Goal: Check status

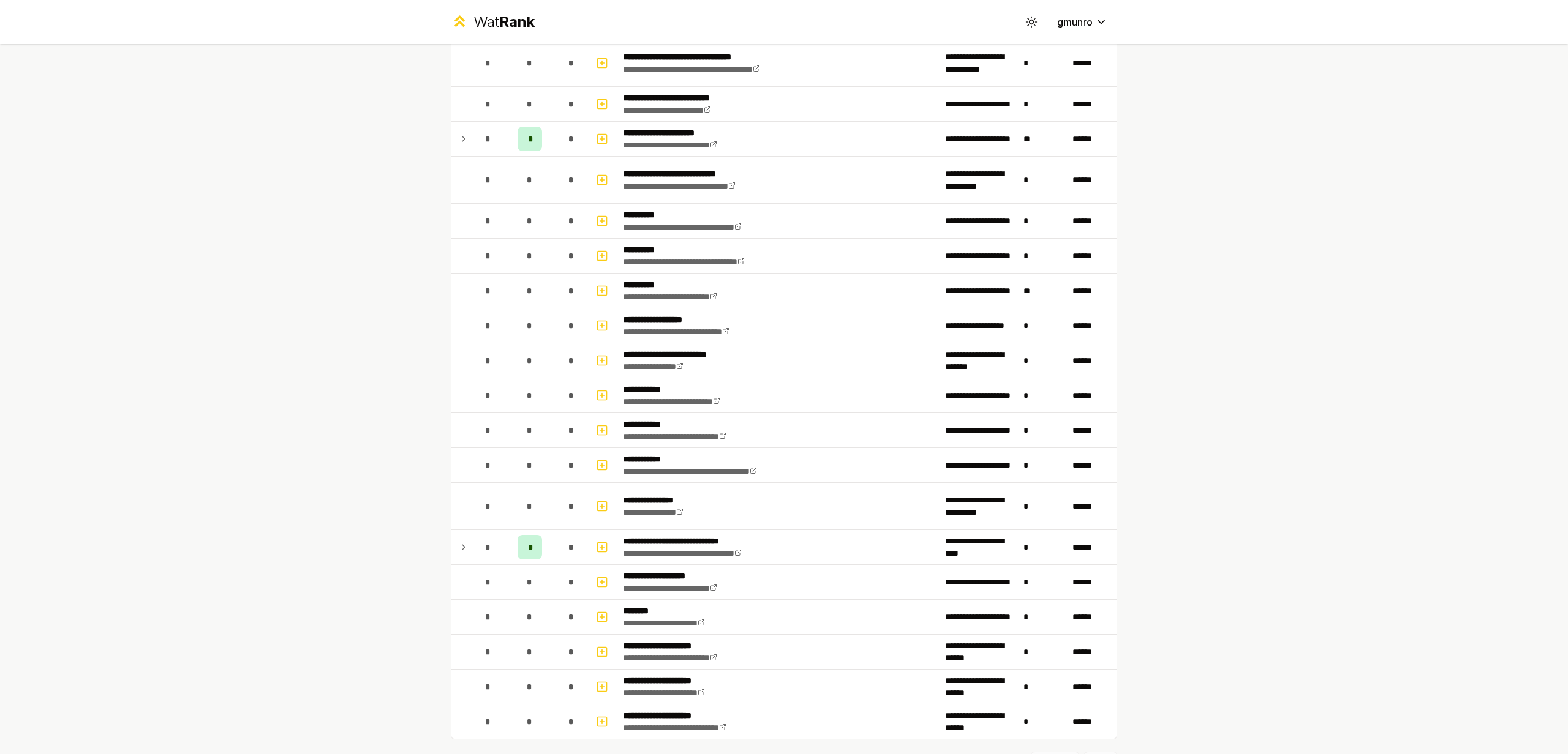
scroll to position [1267, 0]
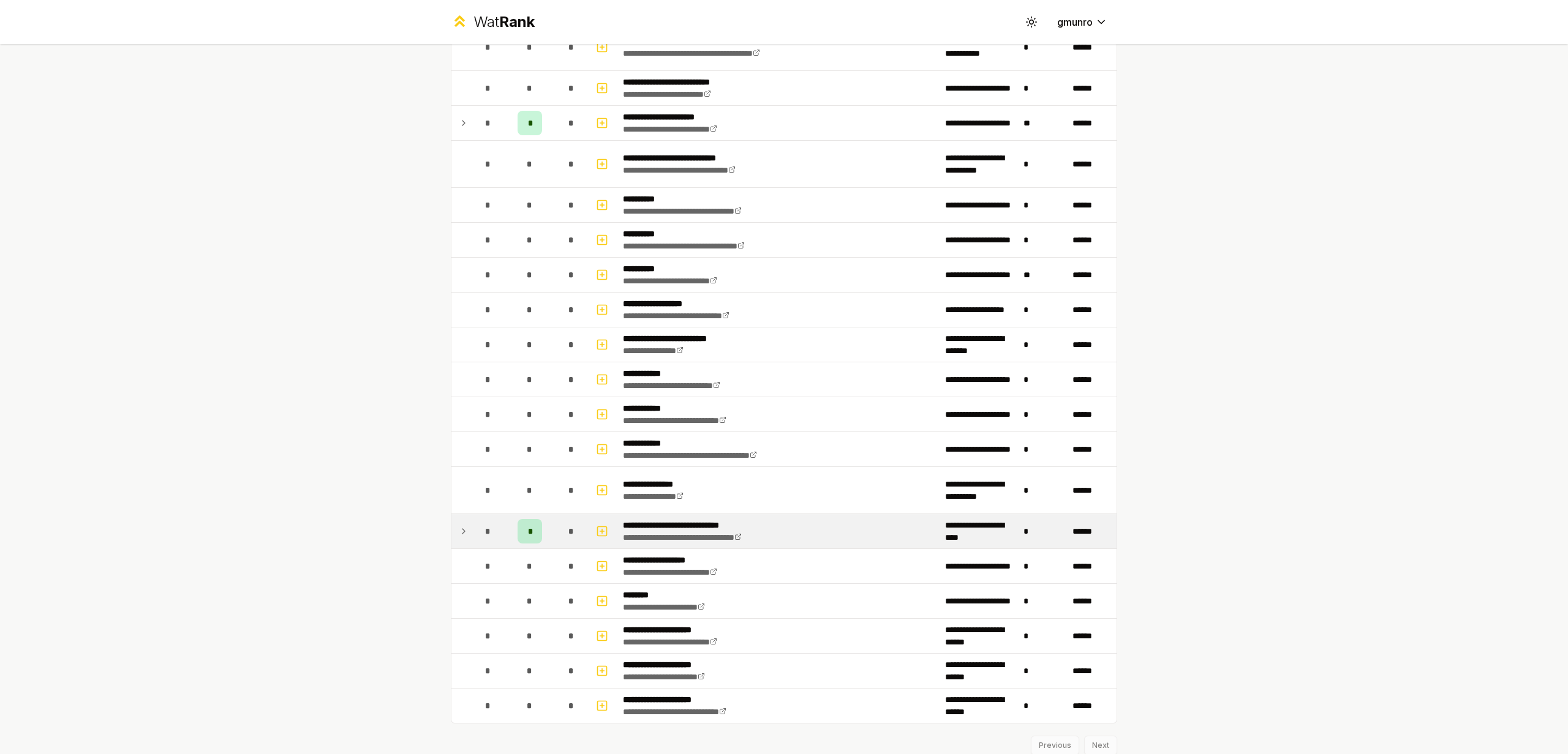
click at [459, 526] on icon at bounding box center [463, 531] width 9 height 14
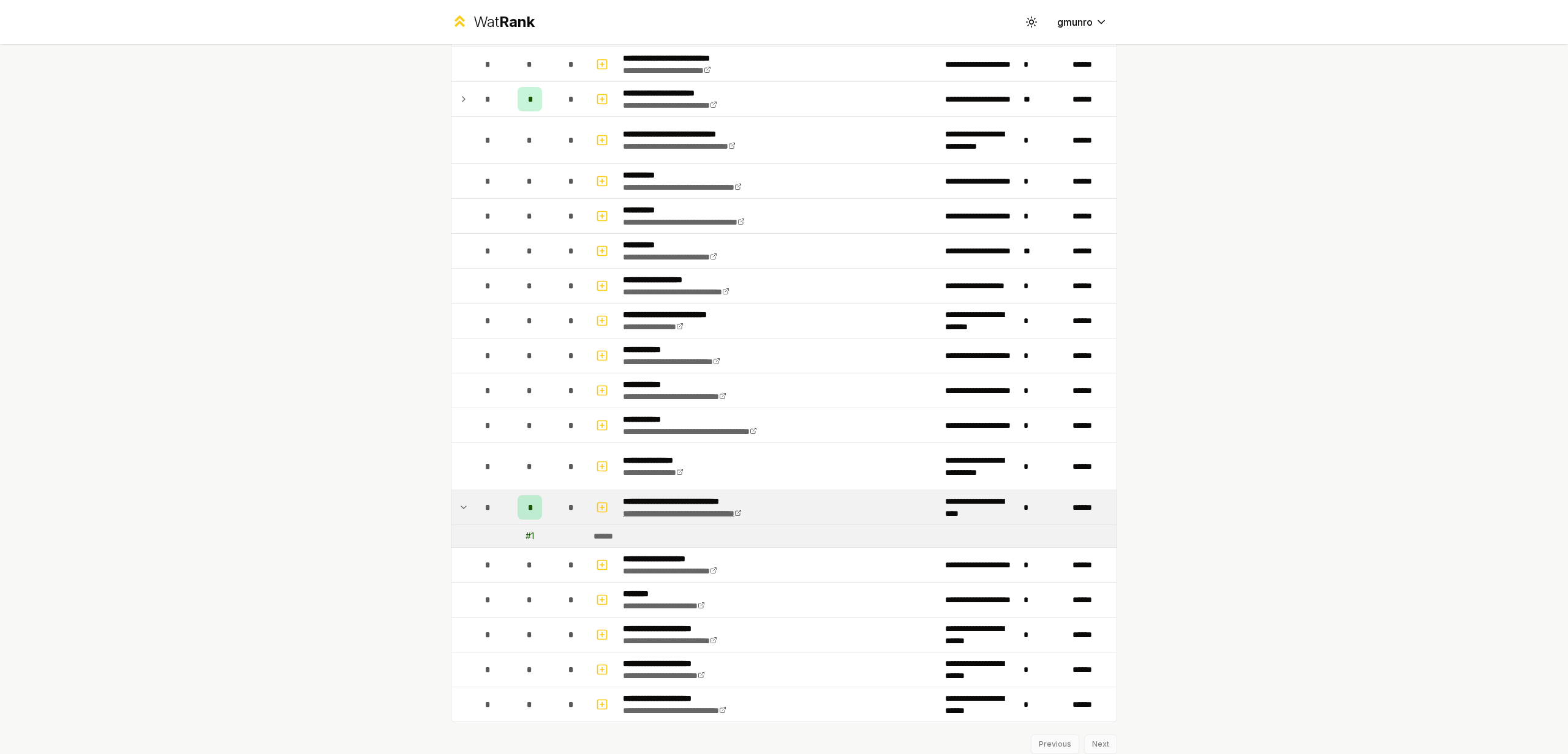
scroll to position [1298, 0]
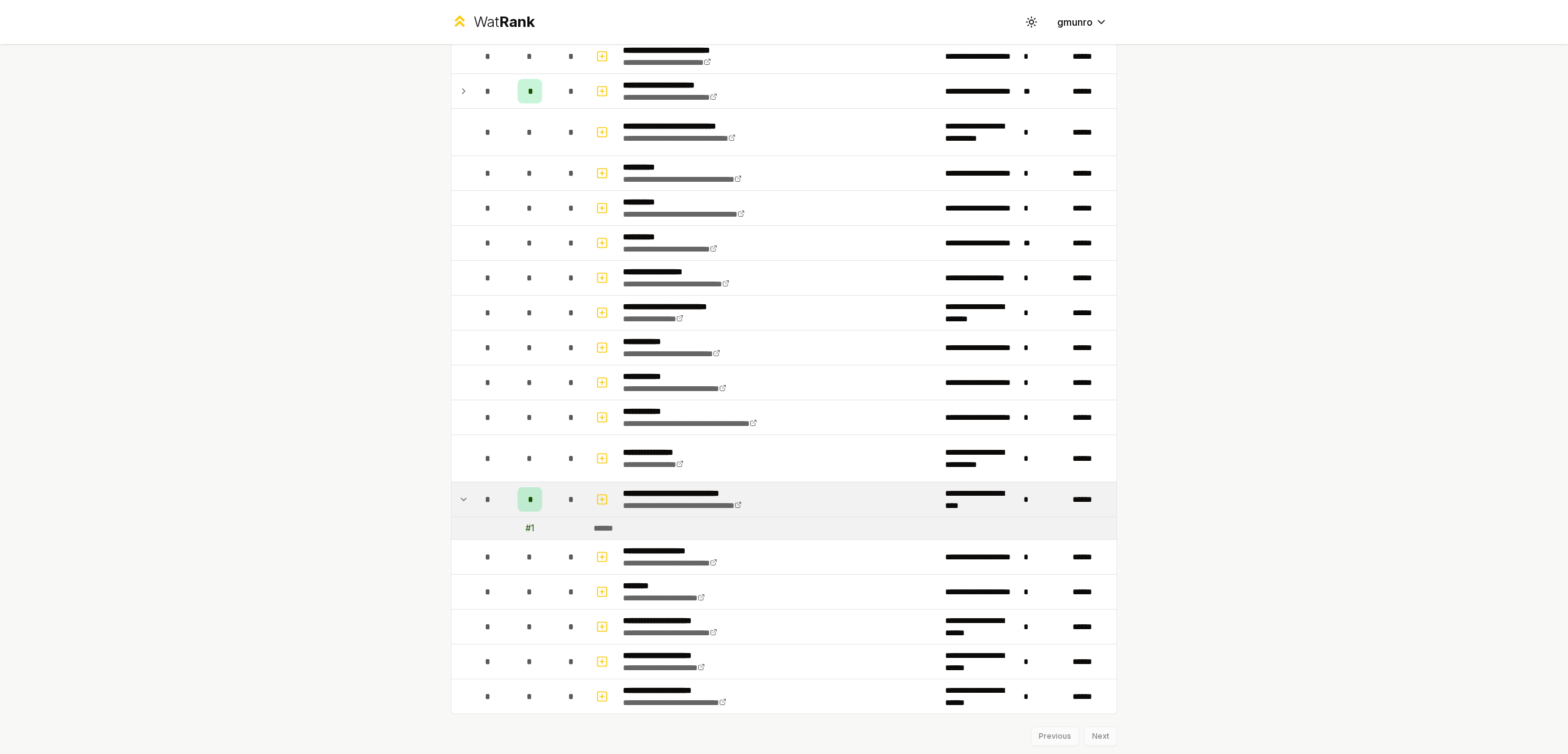
click at [1321, 439] on div "**********" at bounding box center [784, 377] width 1568 height 754
click at [465, 502] on td at bounding box center [461, 500] width 20 height 34
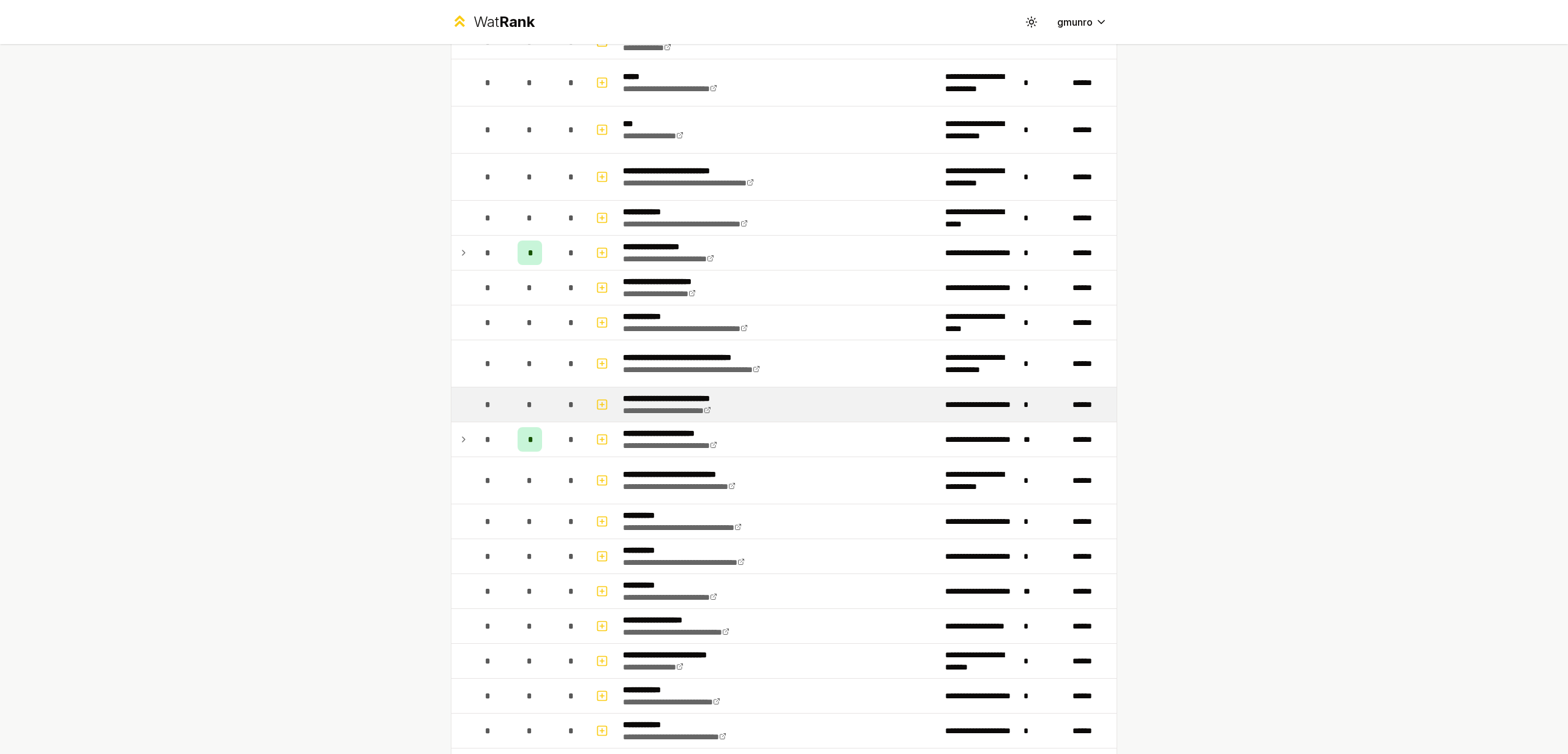
scroll to position [1018, 0]
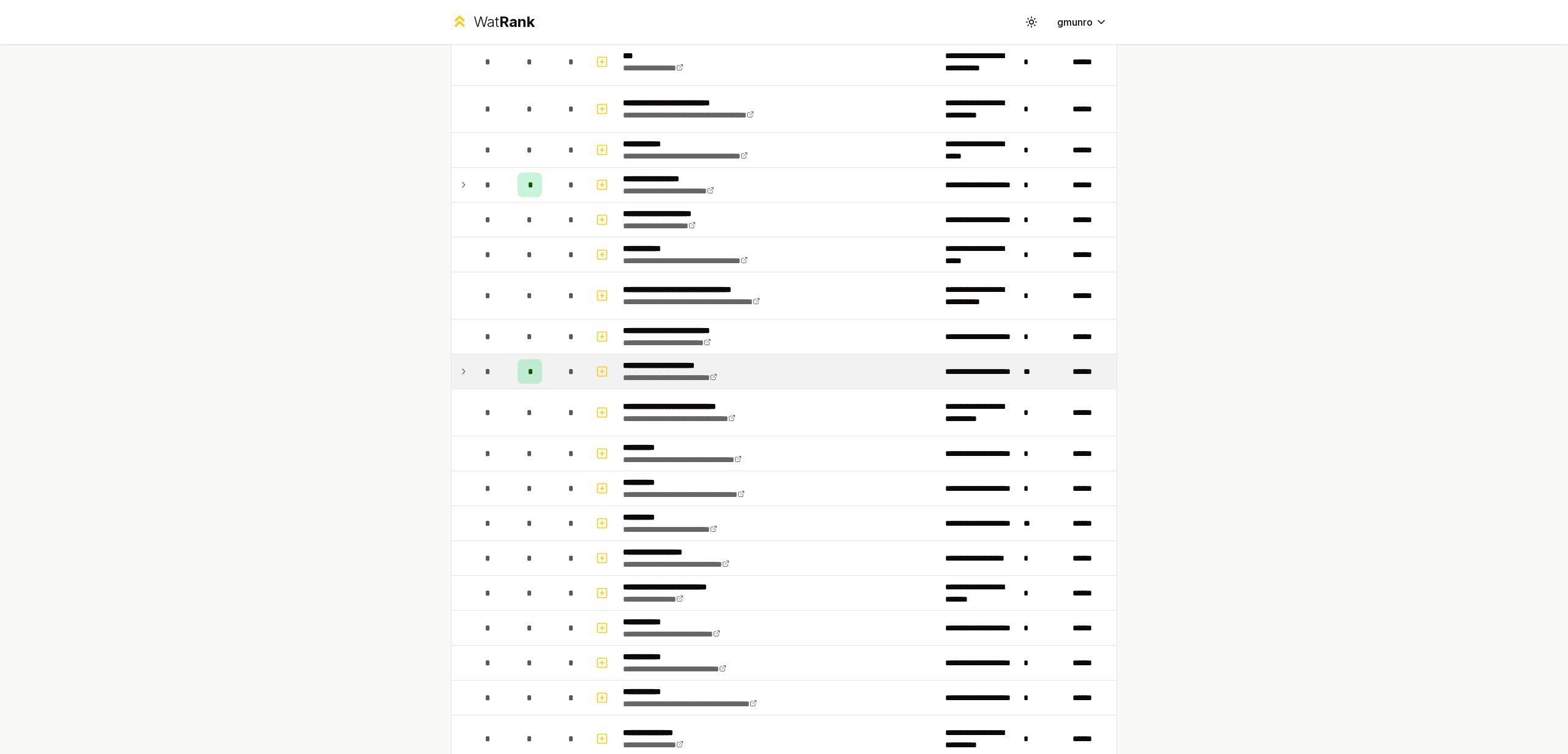
click at [798, 380] on td "**********" at bounding box center [779, 372] width 322 height 34
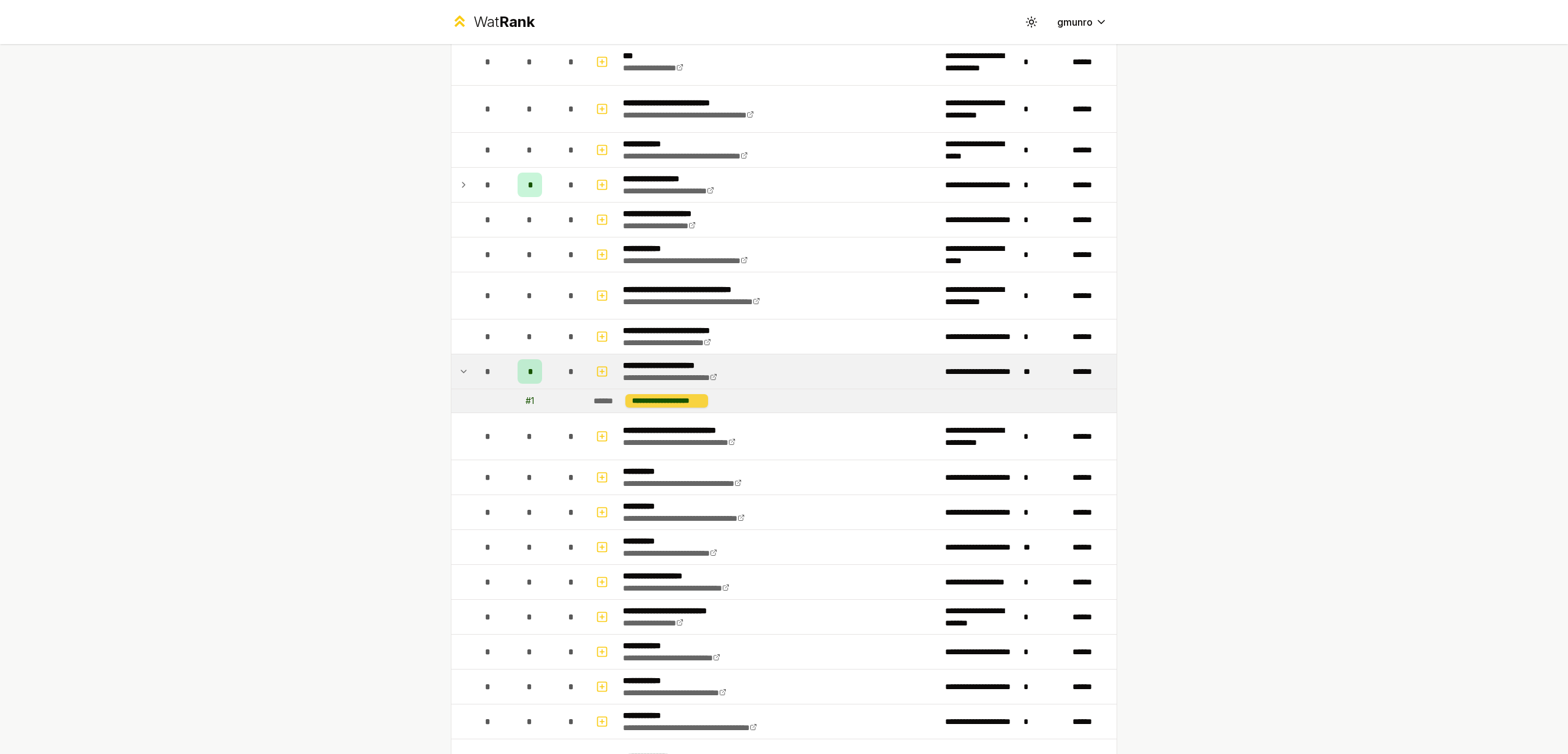
click at [681, 403] on div "**********" at bounding box center [666, 401] width 83 height 14
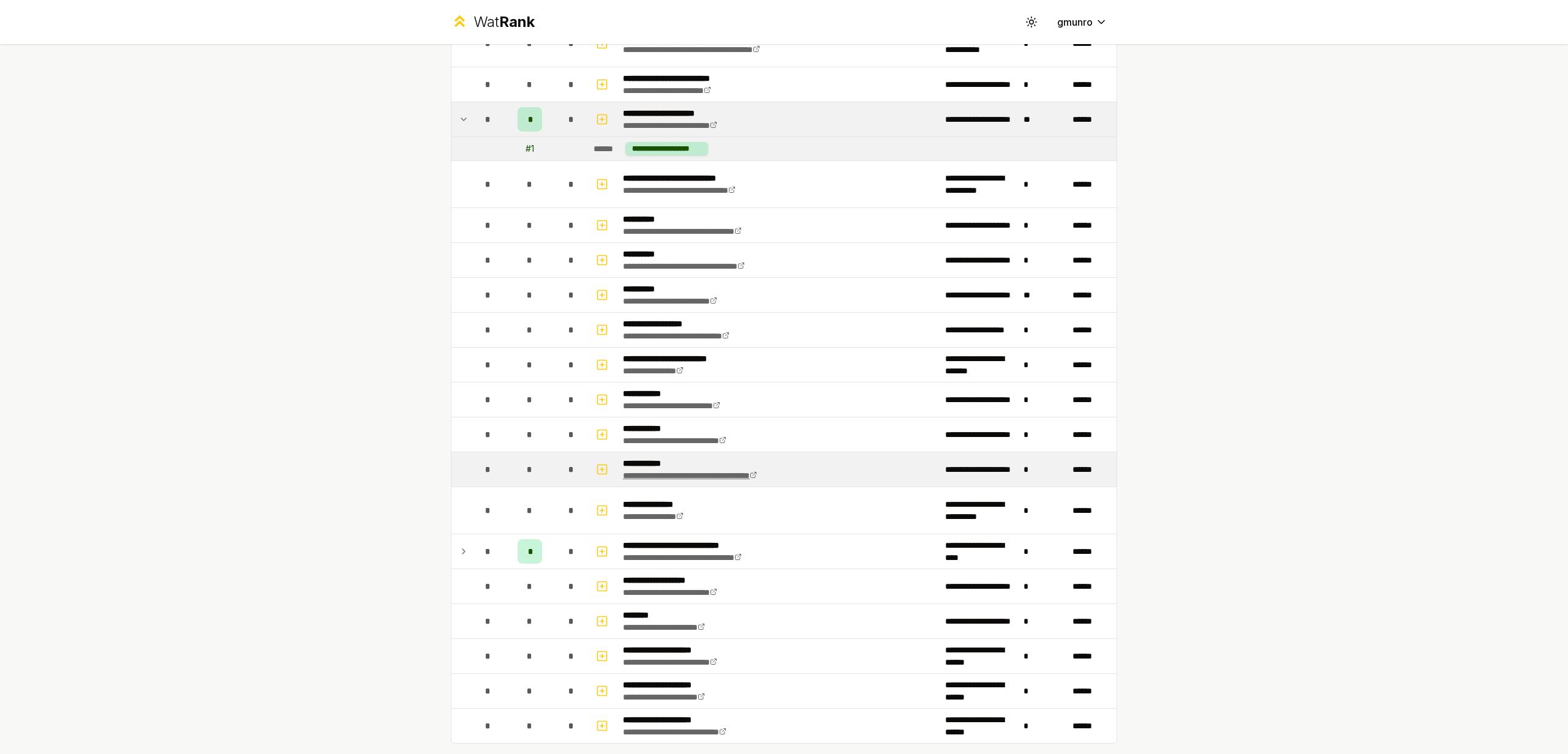
scroll to position [1336, 0]
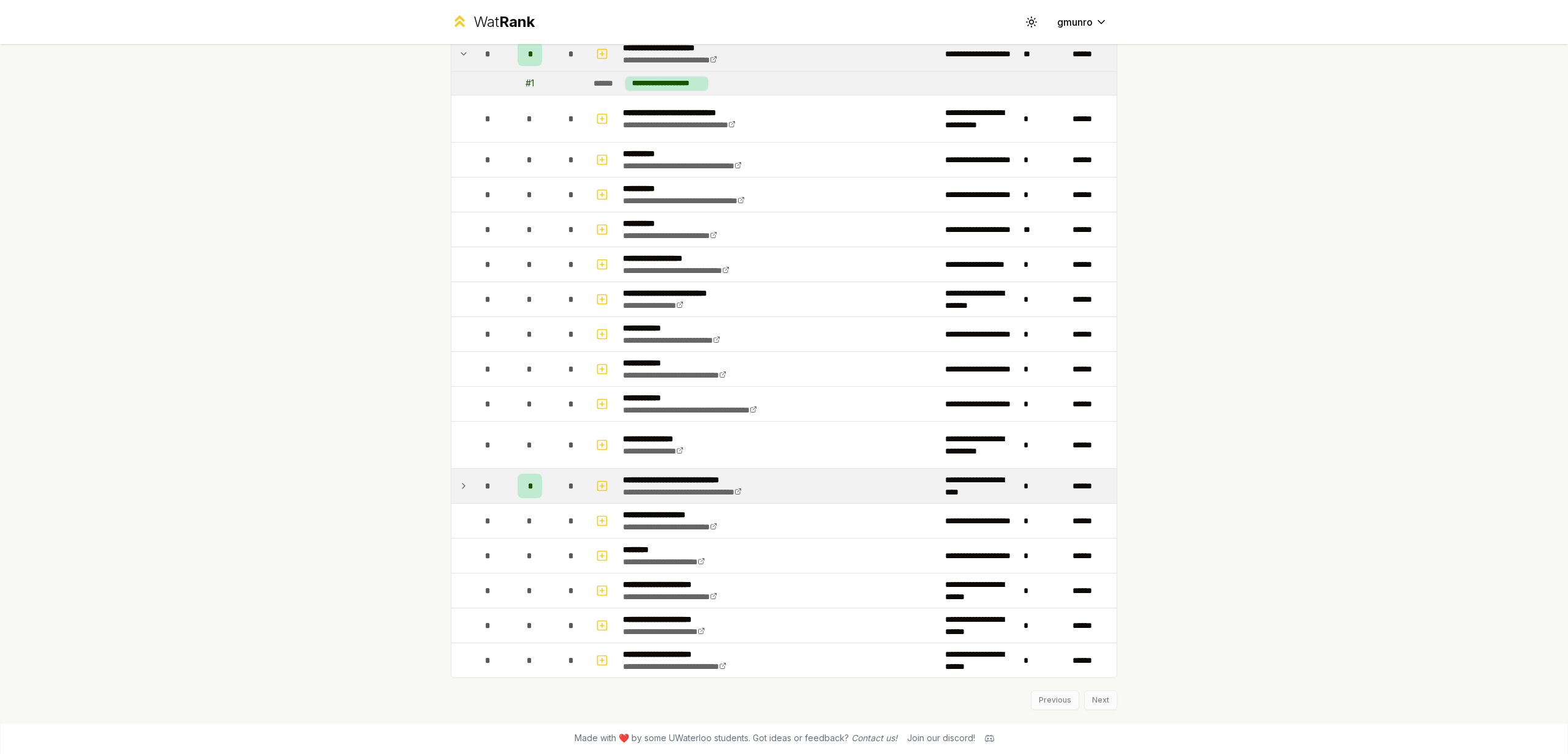
click at [686, 475] on p "**********" at bounding box center [701, 480] width 157 height 12
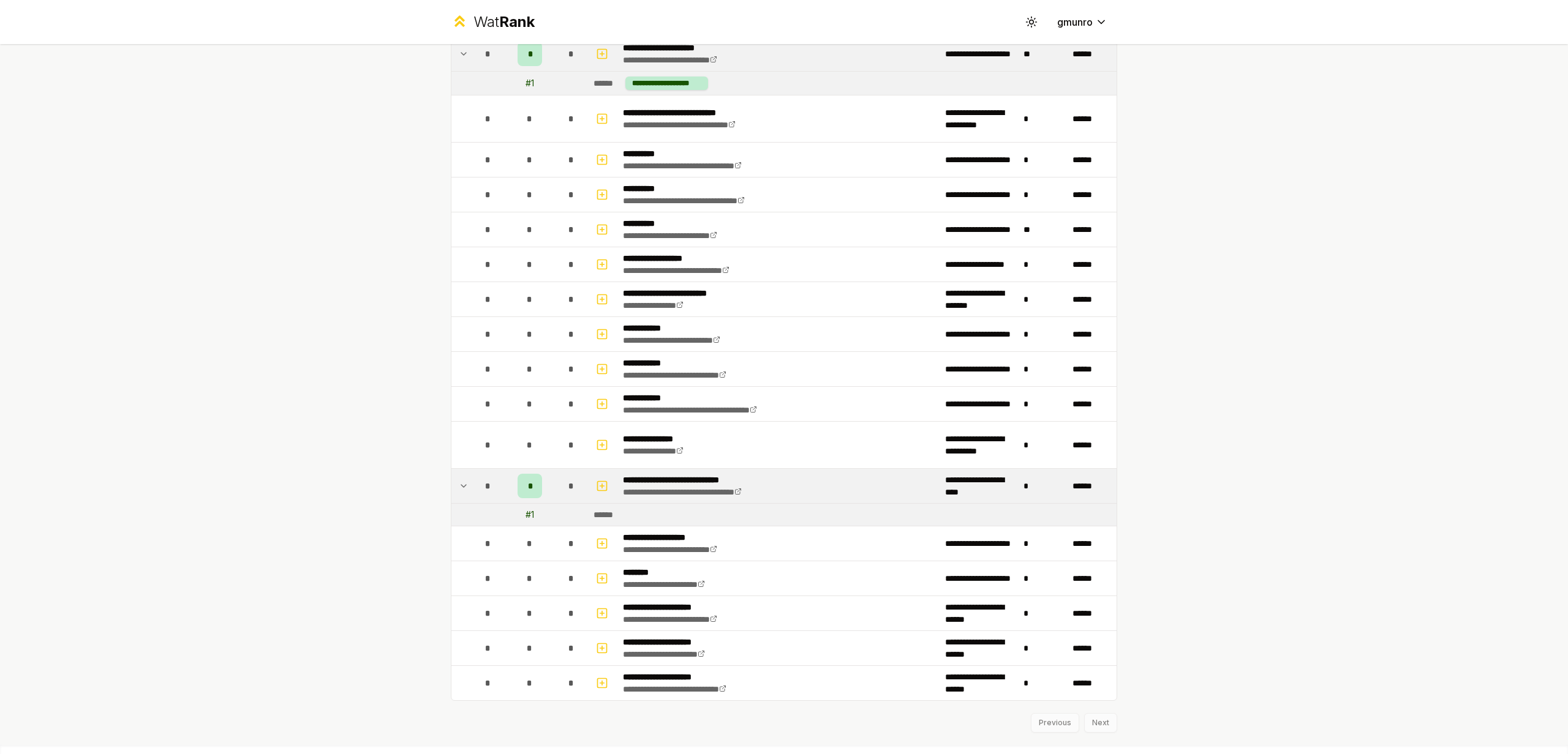
click at [526, 513] on div "# 1" at bounding box center [530, 515] width 9 height 12
click at [568, 613] on span "*" at bounding box center [571, 613] width 5 height 12
click at [596, 615] on icon "button" at bounding box center [602, 613] width 12 height 14
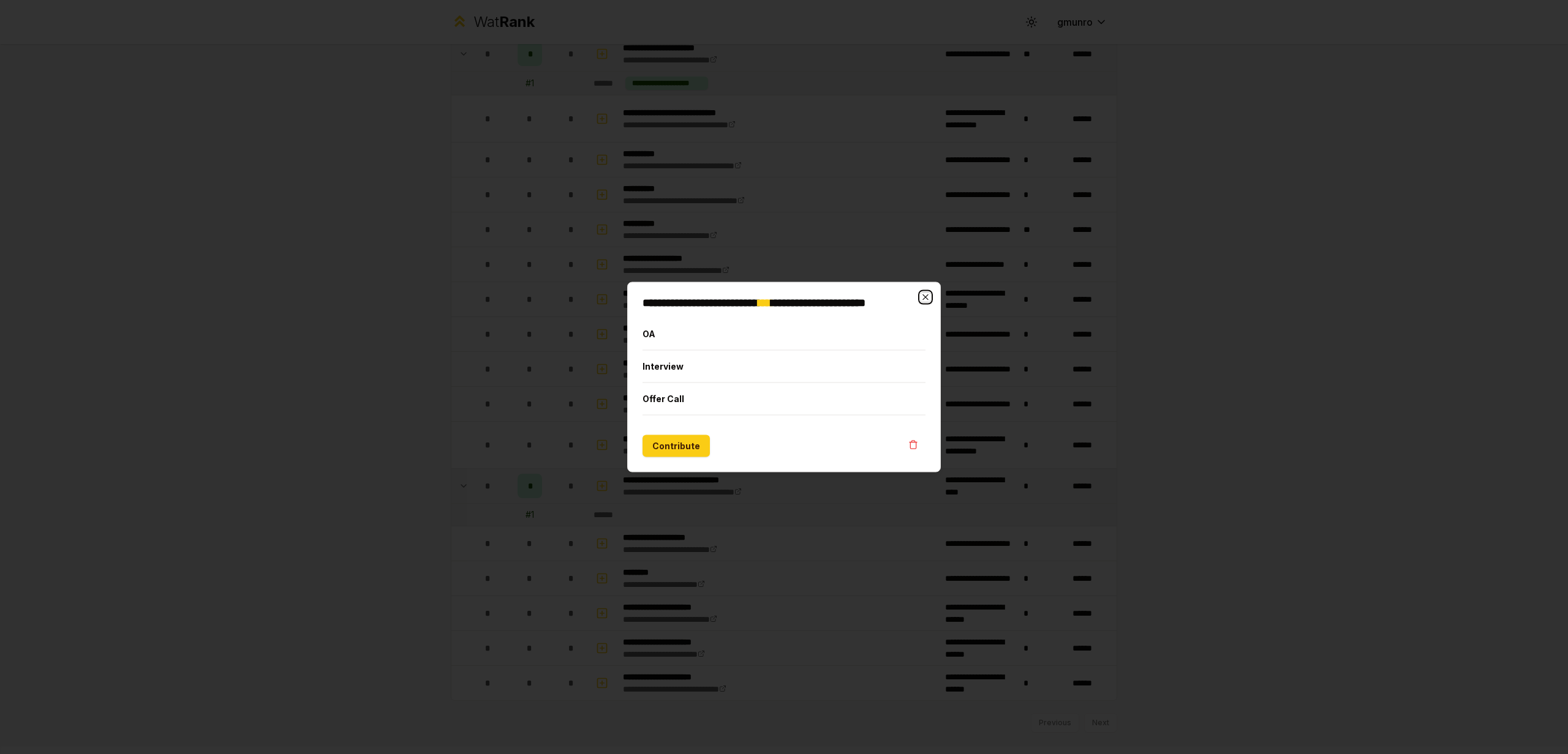
click at [924, 298] on icon "button" at bounding box center [925, 297] width 9 height 9
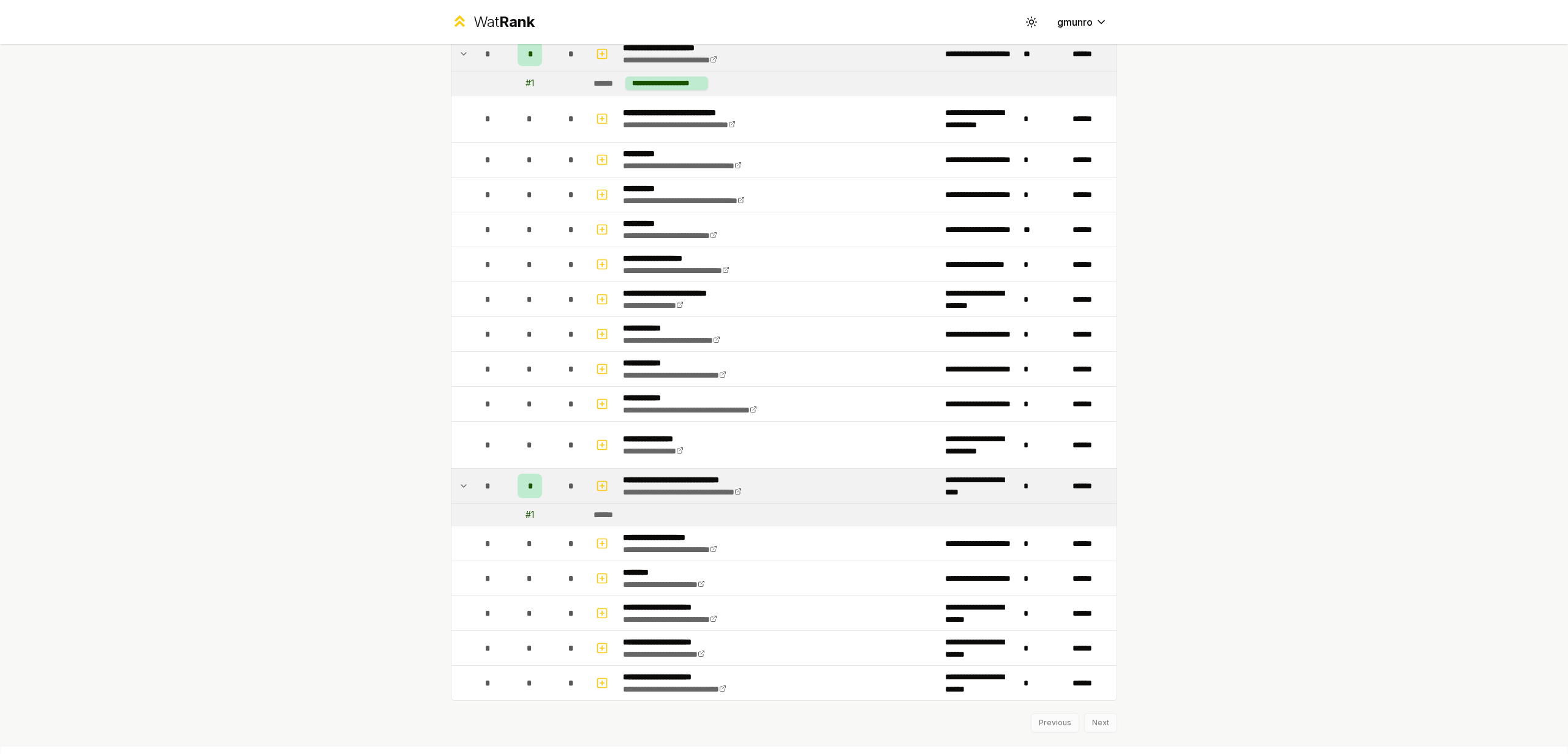
scroll to position [1358, 0]
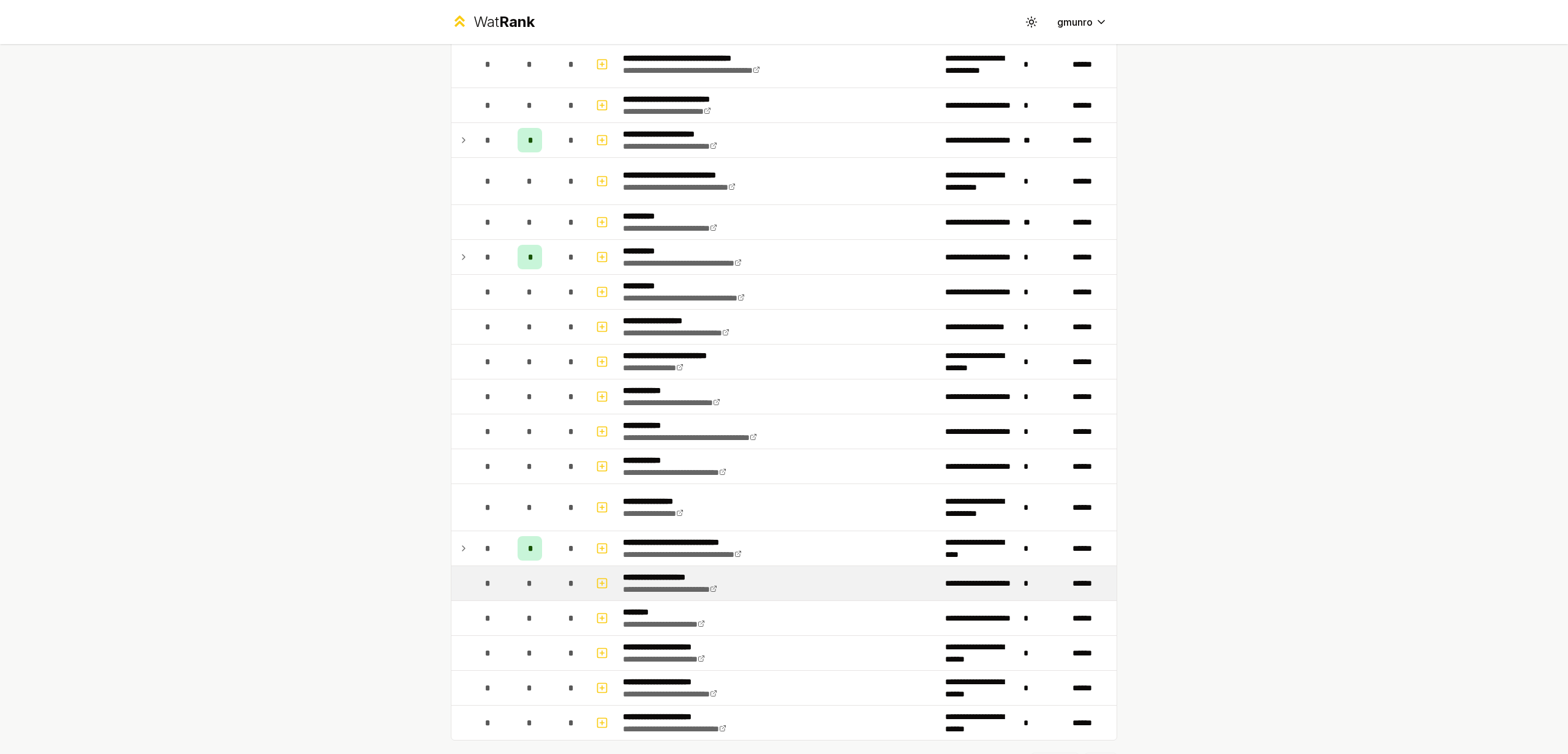
scroll to position [1257, 0]
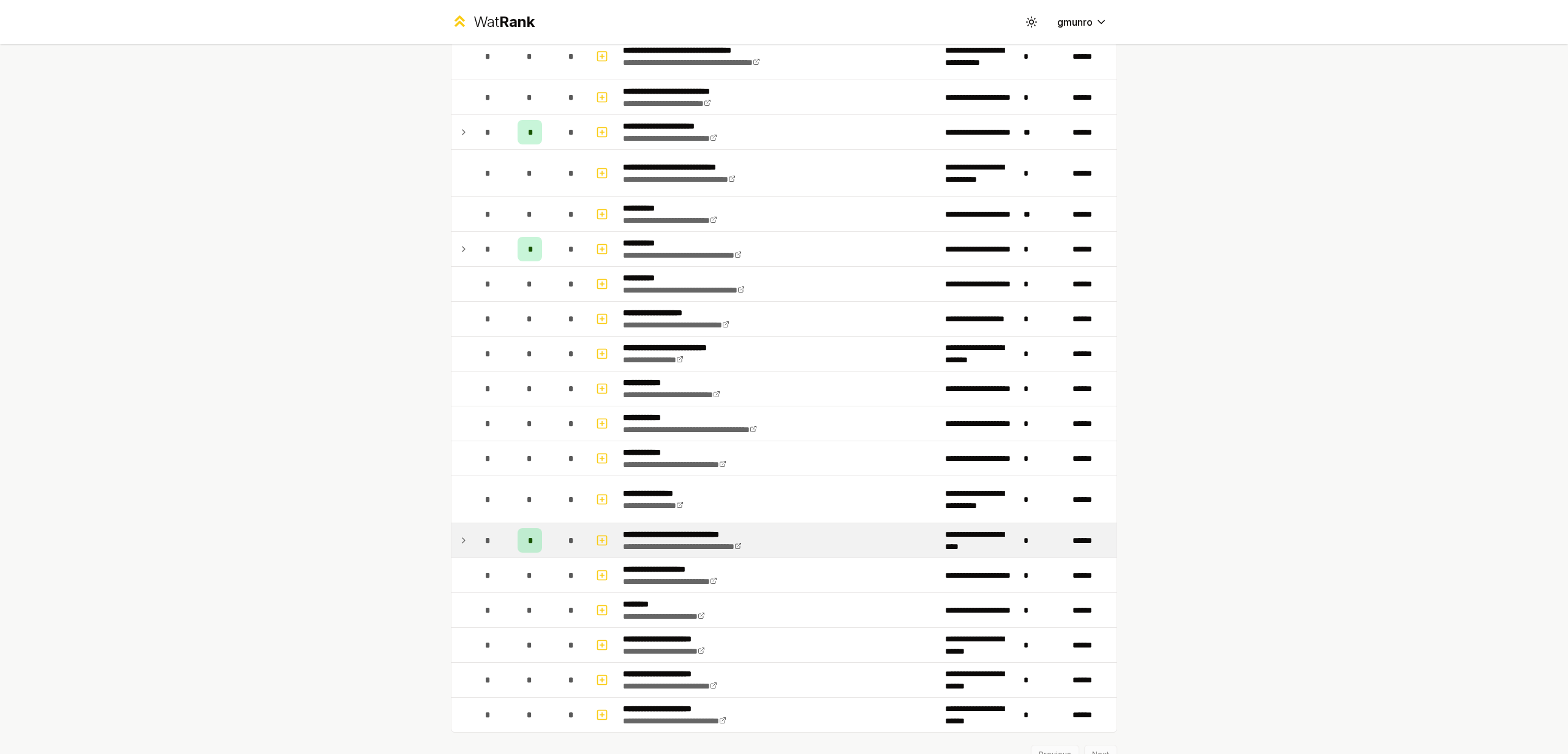
click at [464, 542] on td at bounding box center [461, 541] width 20 height 34
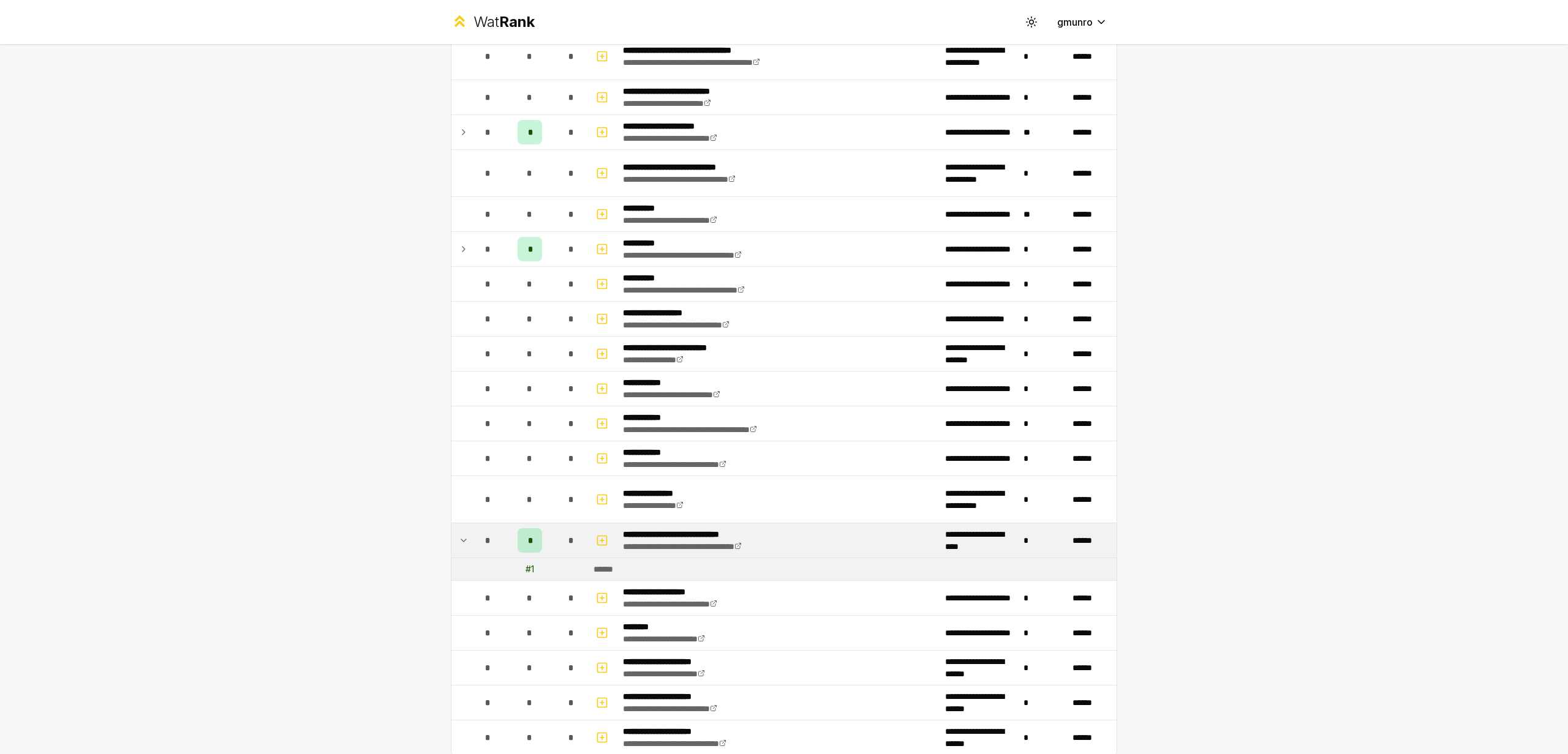
scroll to position [1334, 0]
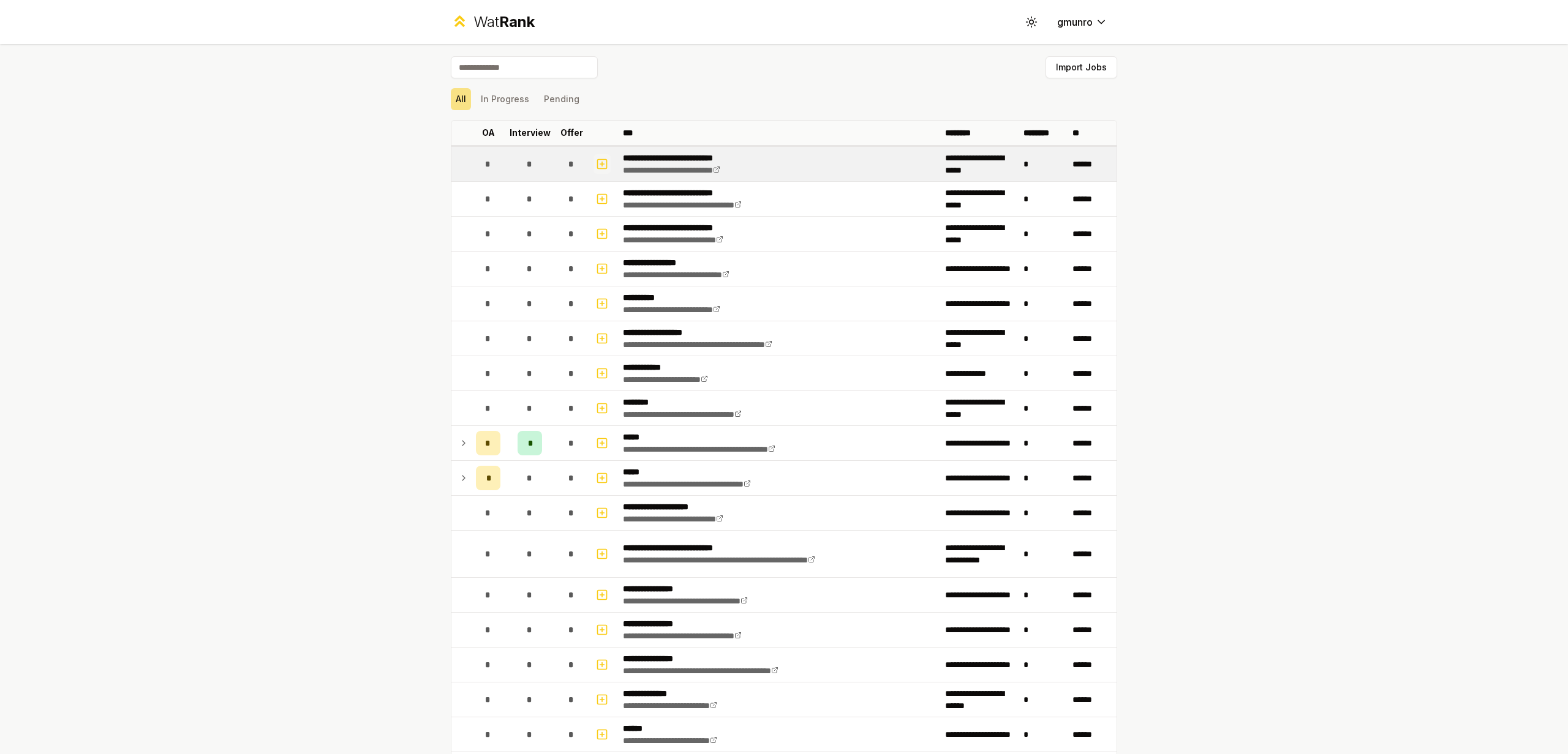
click at [596, 163] on icon "button" at bounding box center [602, 164] width 12 height 14
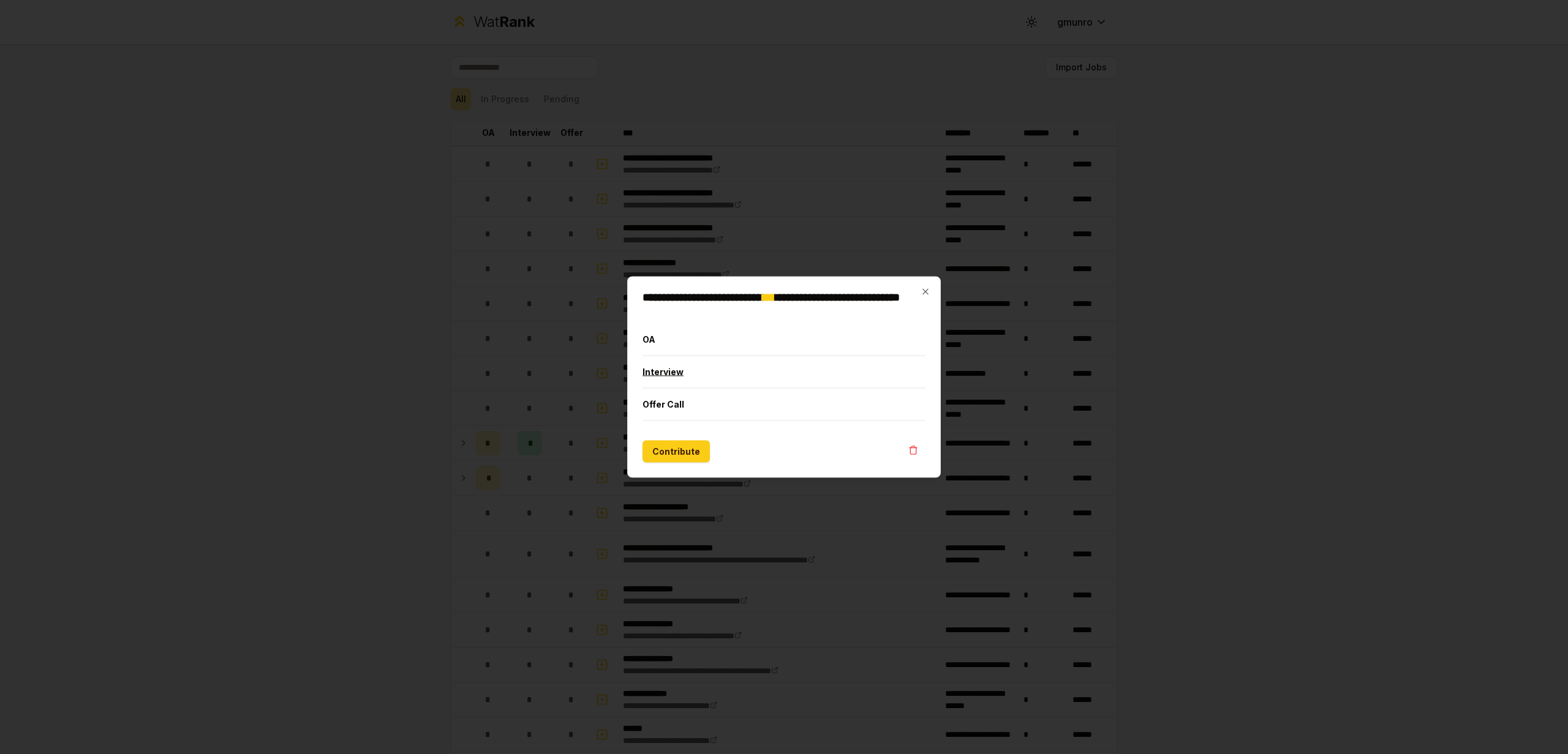
click at [711, 373] on button "Interview" at bounding box center [784, 372] width 283 height 32
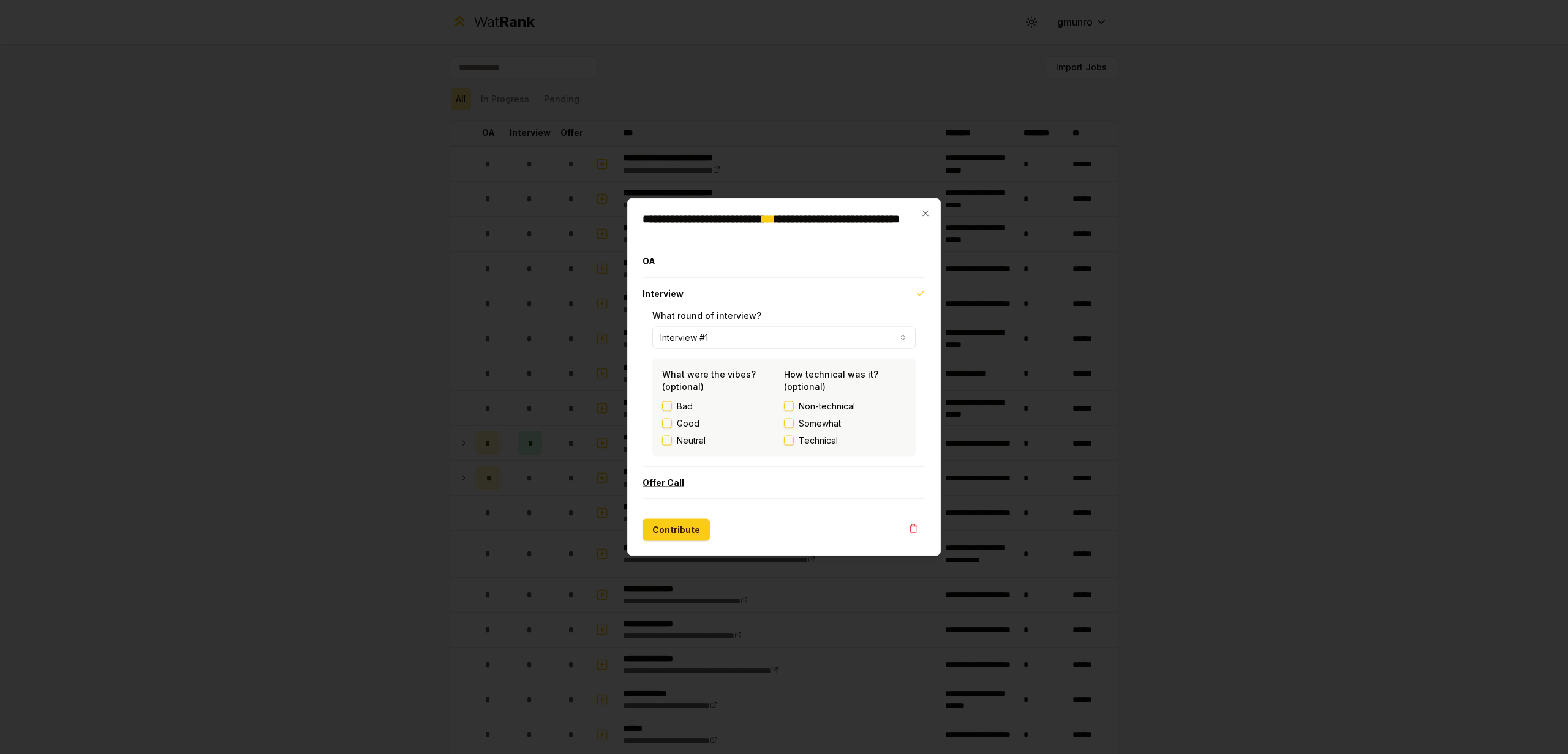
click at [736, 490] on button "Offer Call" at bounding box center [784, 483] width 283 height 32
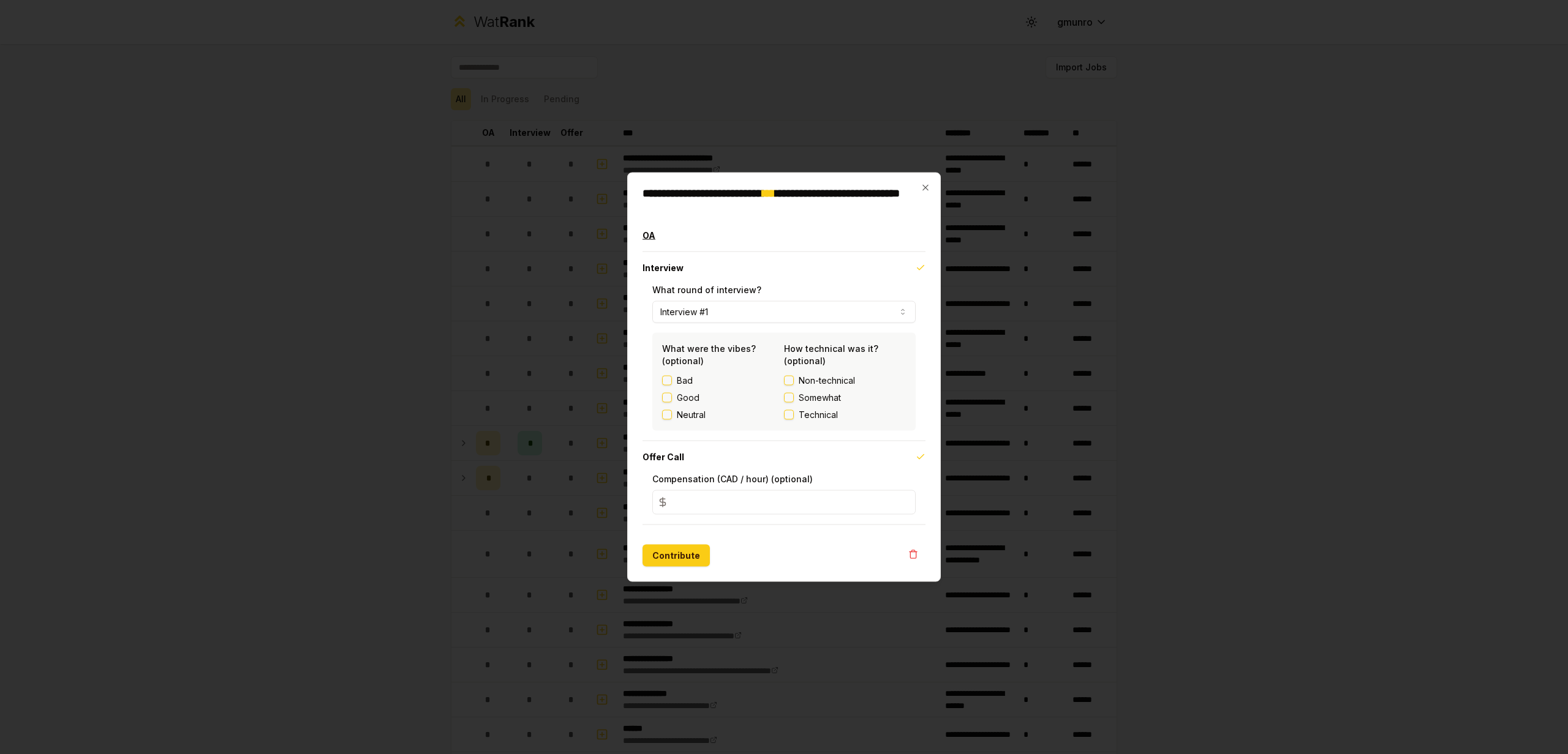
click at [757, 245] on button "OA" at bounding box center [784, 235] width 283 height 32
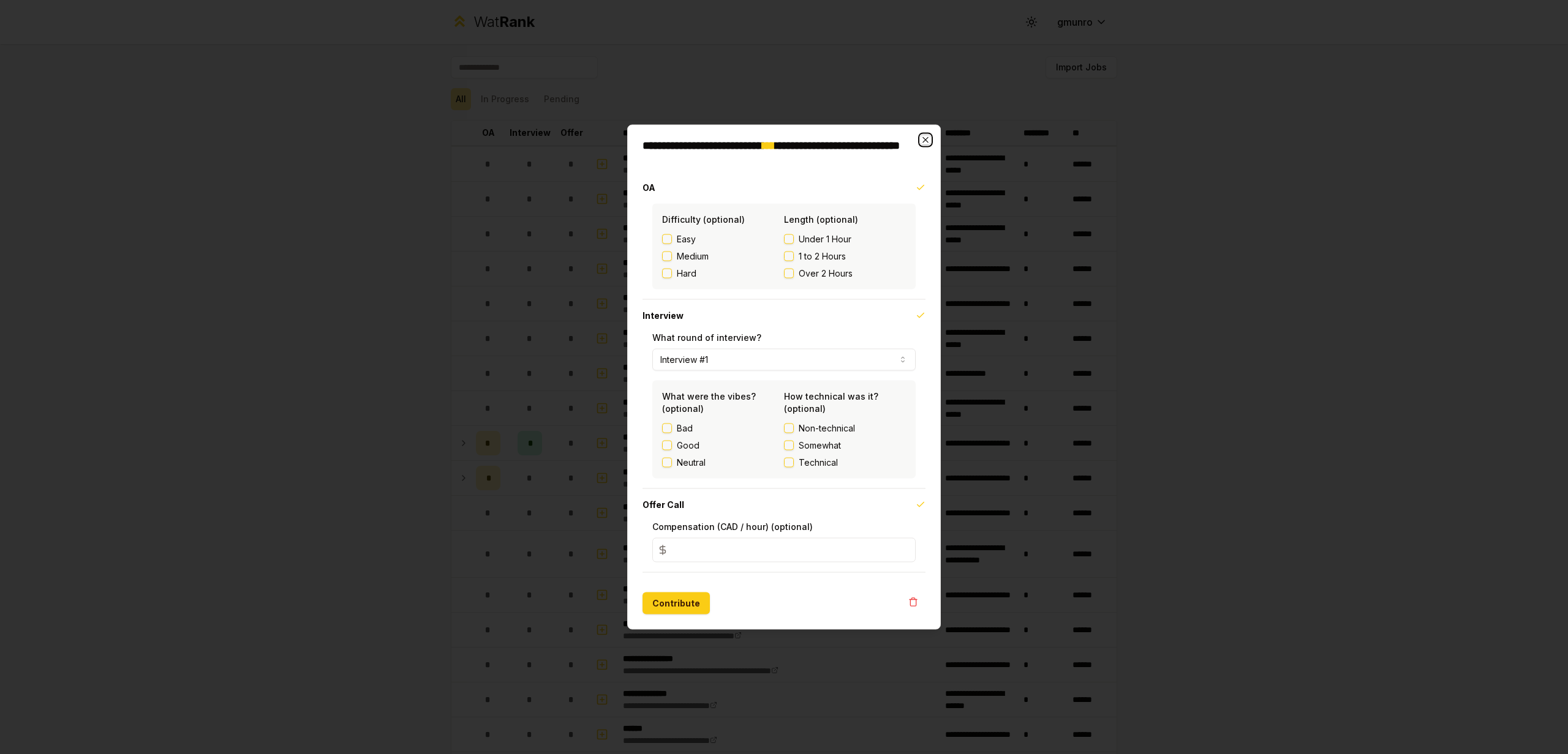
click at [924, 141] on icon "button" at bounding box center [925, 140] width 5 height 5
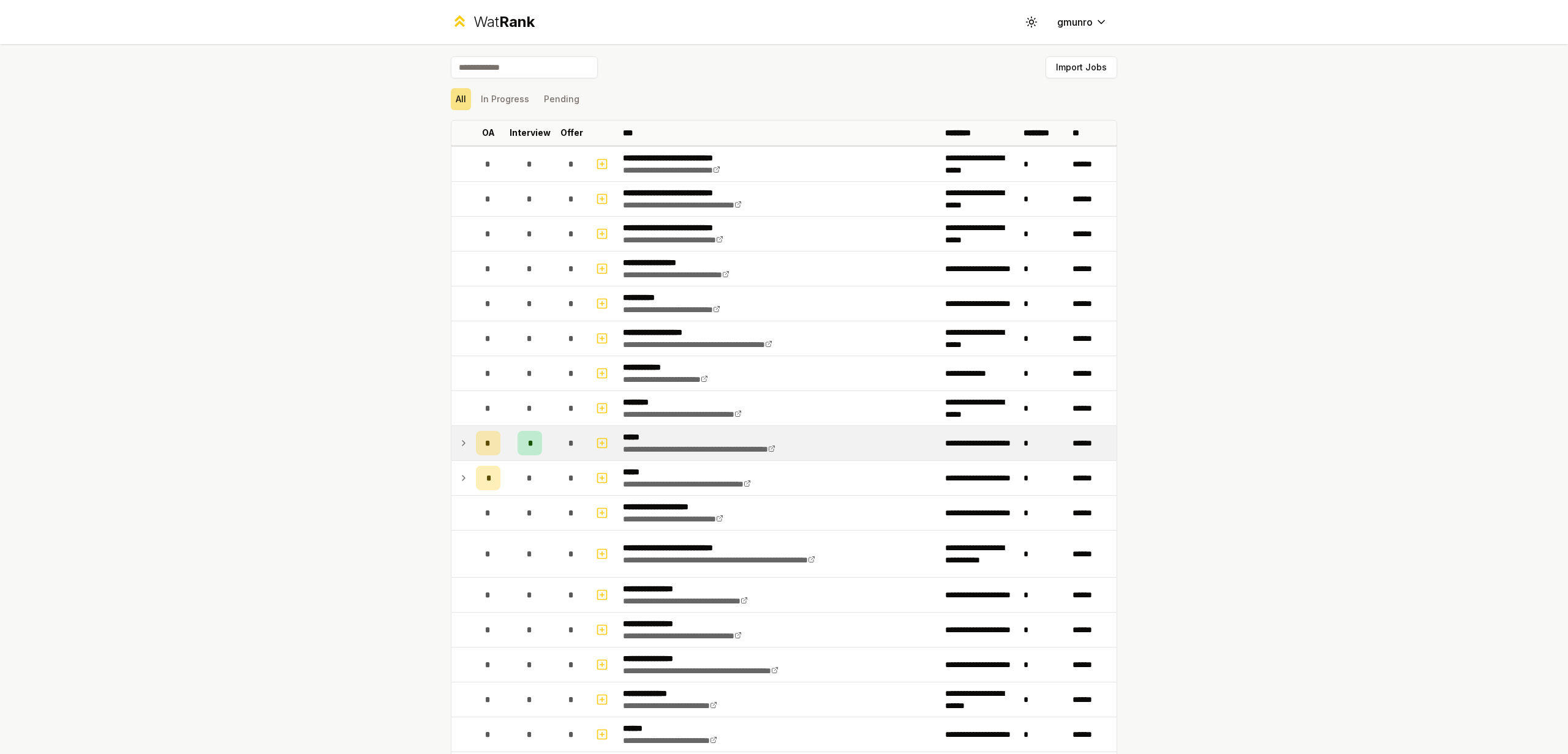
click at [487, 442] on div "*" at bounding box center [488, 443] width 25 height 25
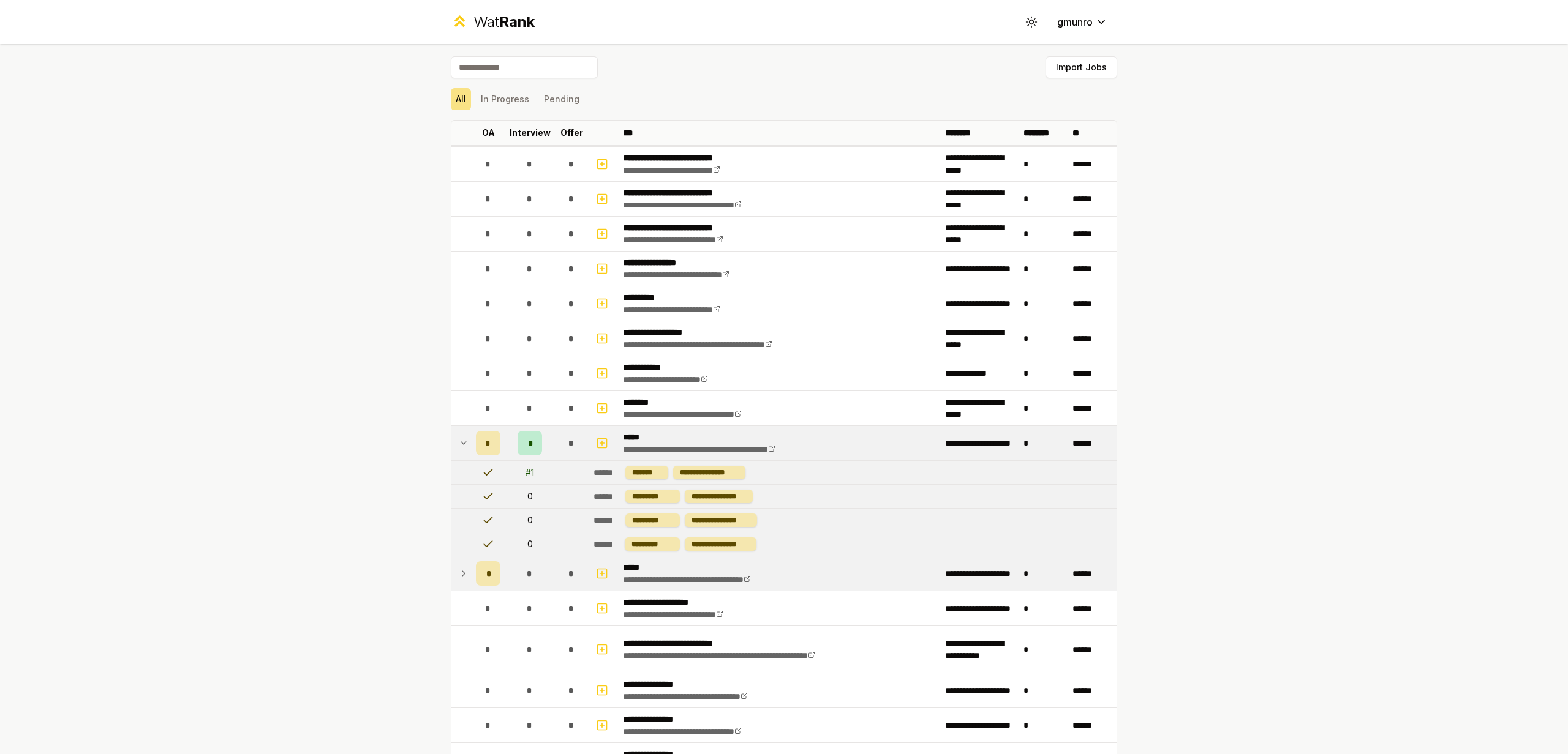
click at [463, 573] on icon at bounding box center [463, 573] width 9 height 14
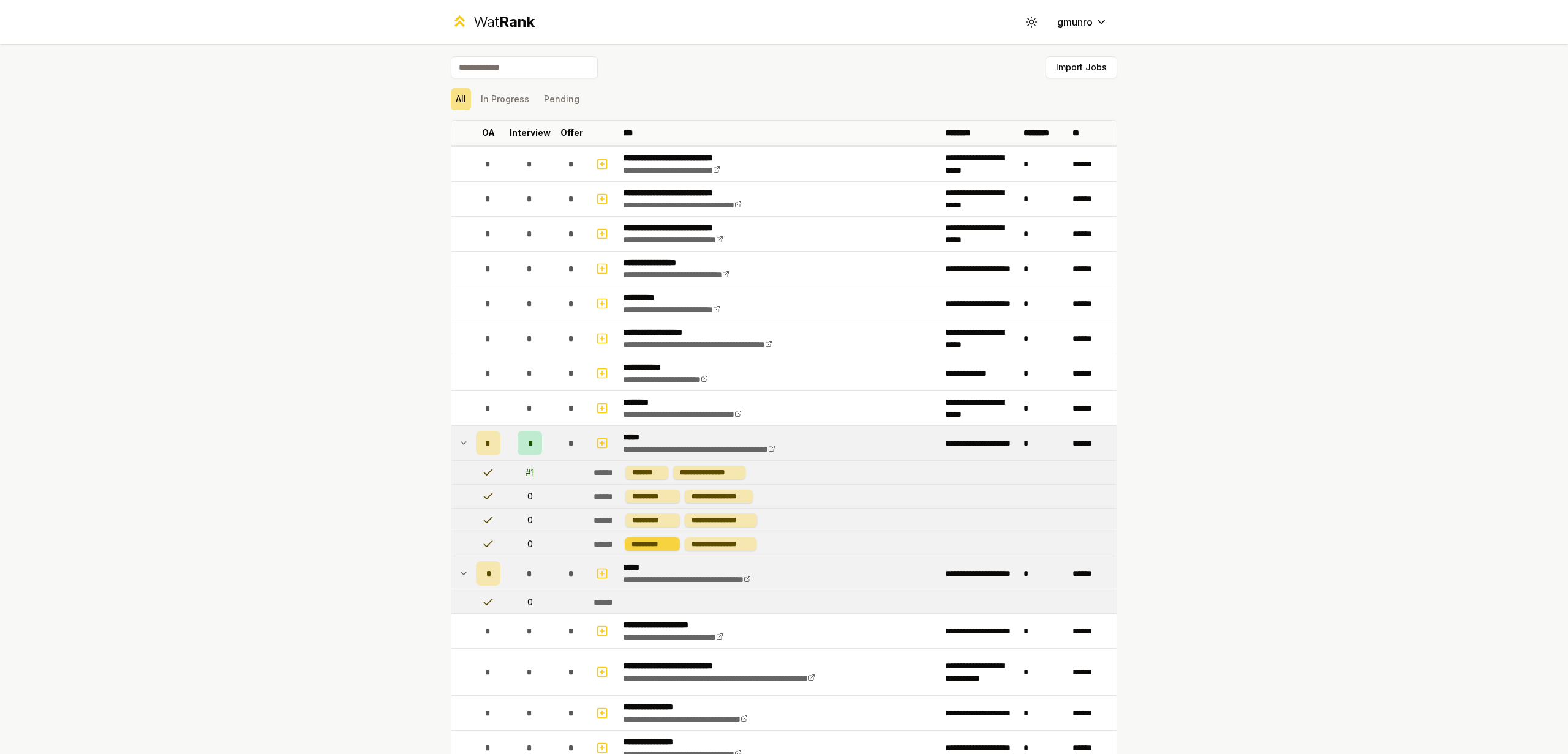
click at [643, 547] on div "*********" at bounding box center [652, 544] width 55 height 14
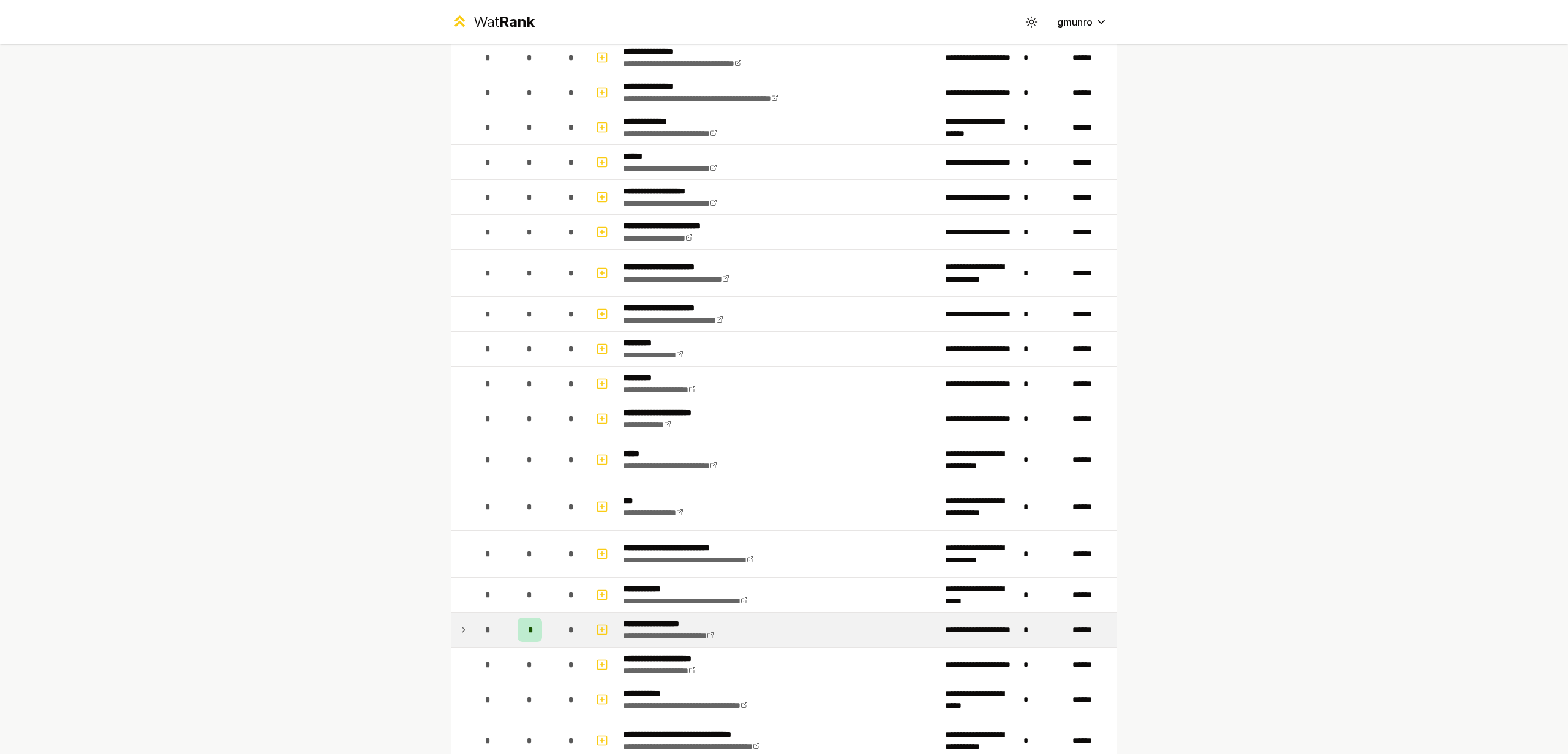
click at [460, 620] on td at bounding box center [461, 630] width 20 height 34
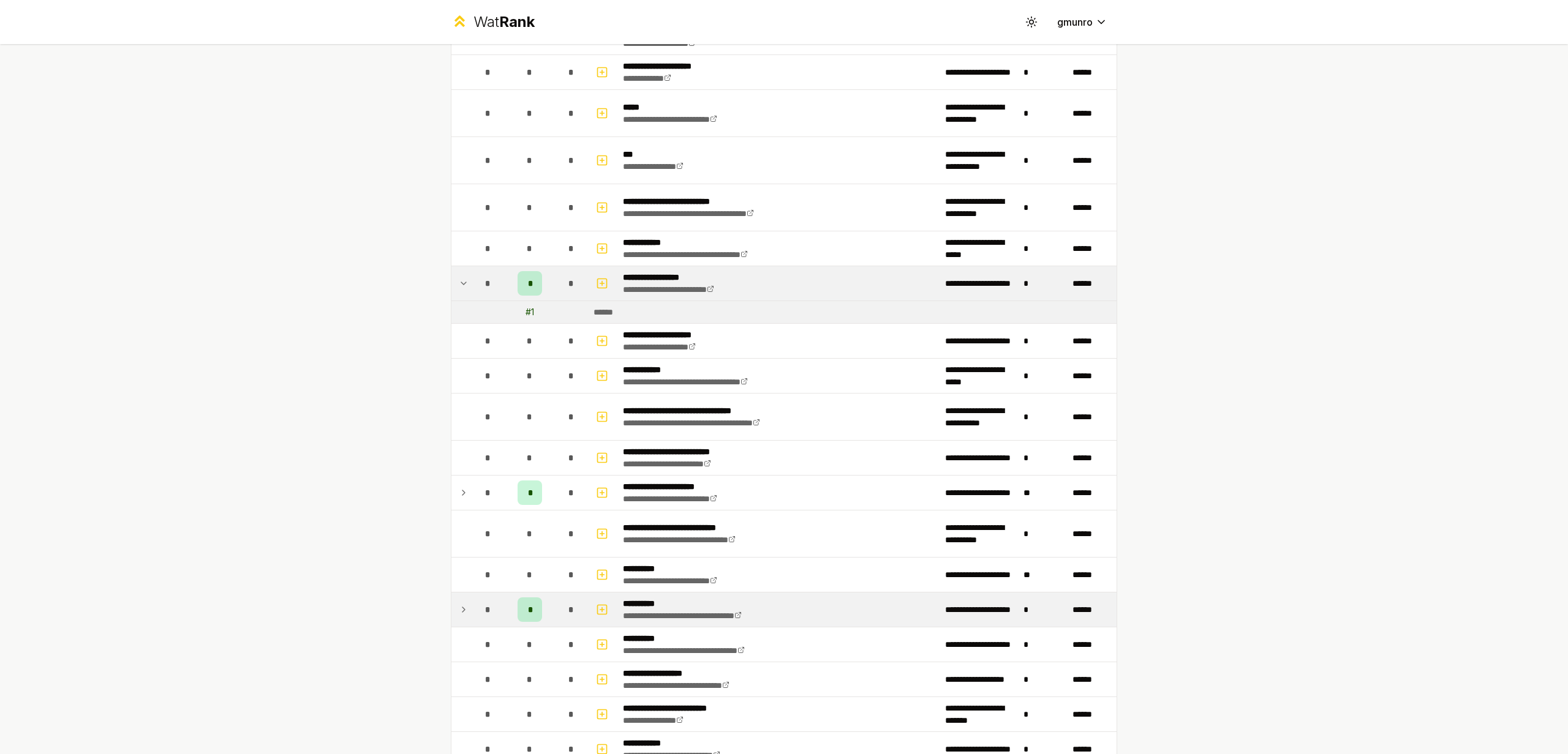
scroll to position [1105, 0]
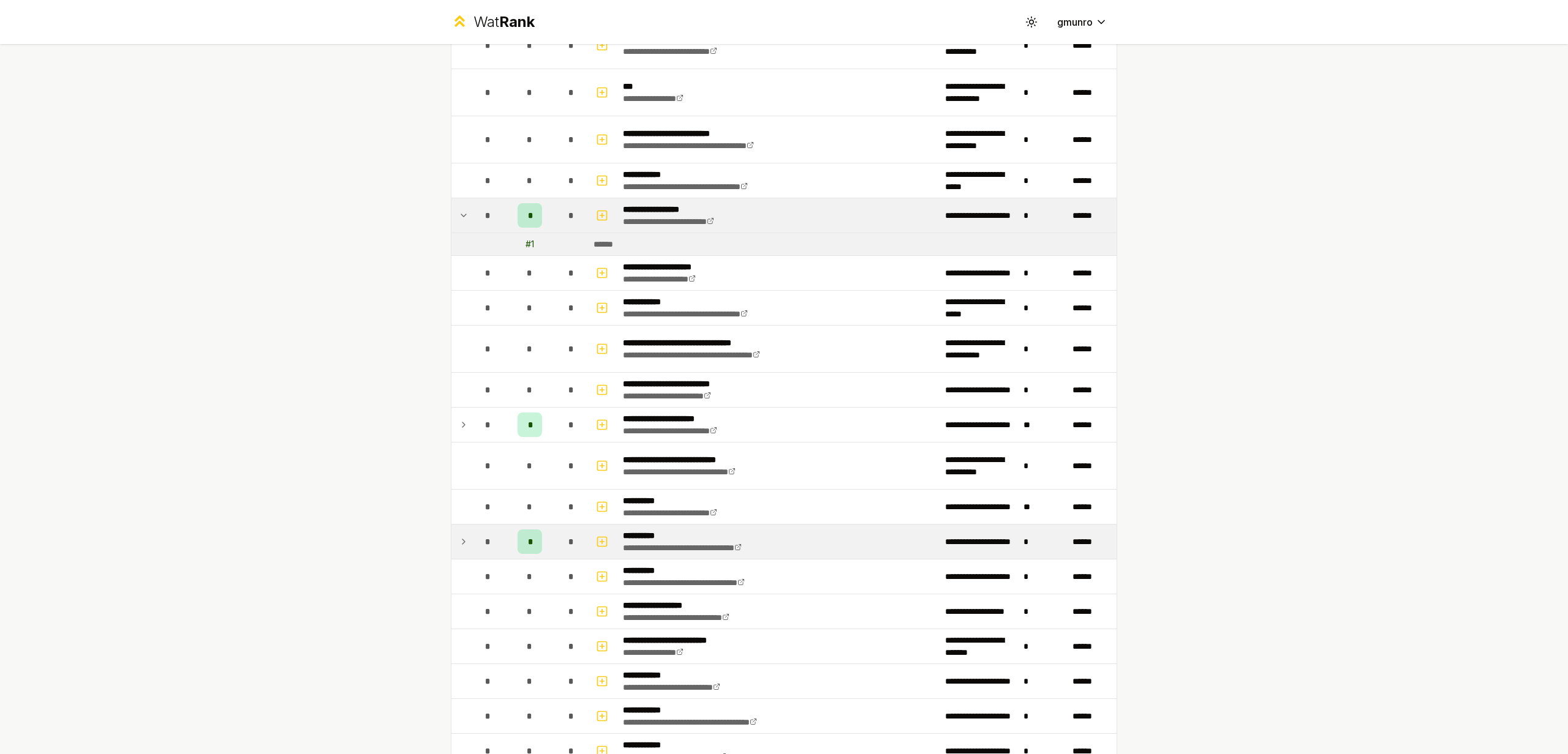
click at [461, 541] on icon at bounding box center [463, 542] width 9 height 14
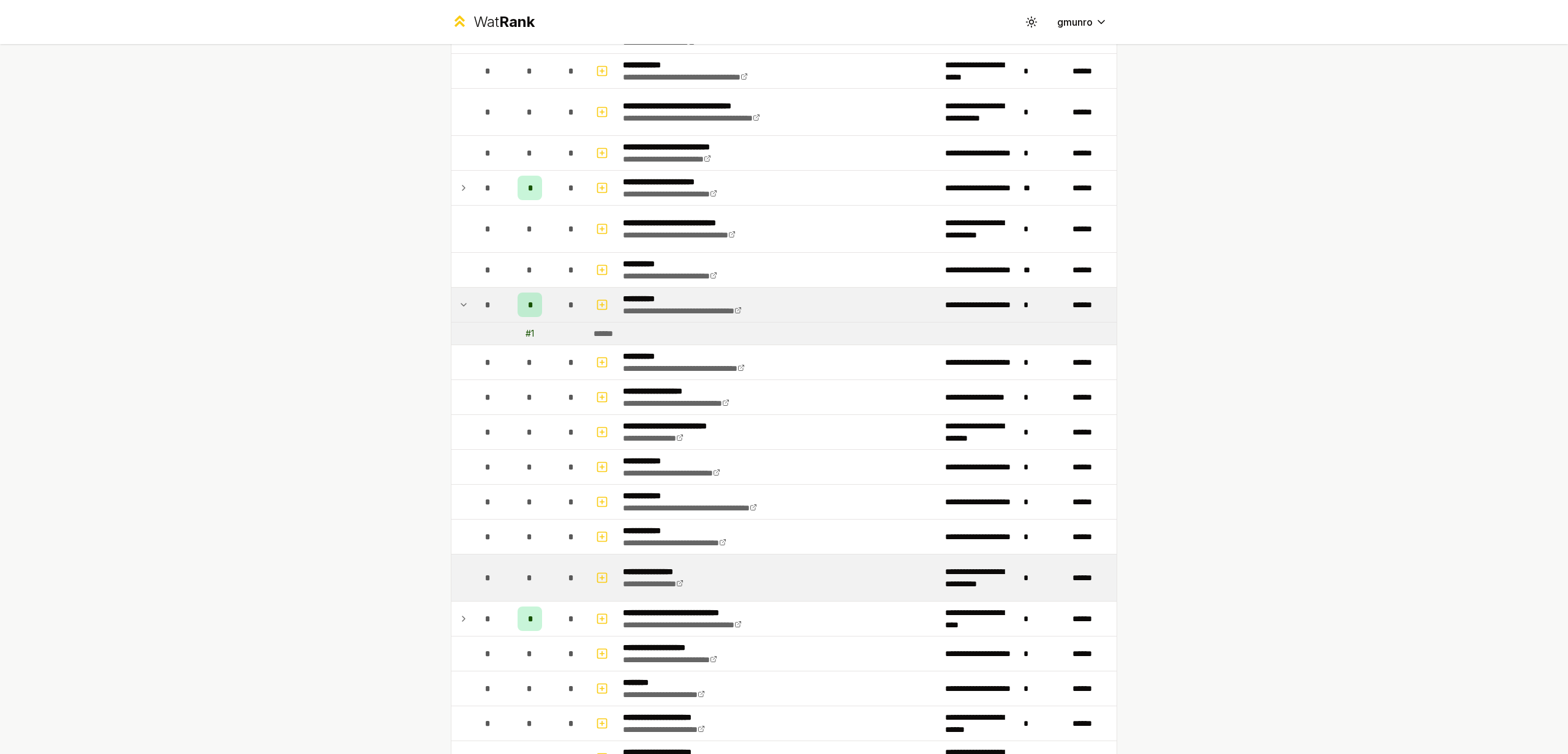
scroll to position [1350, 0]
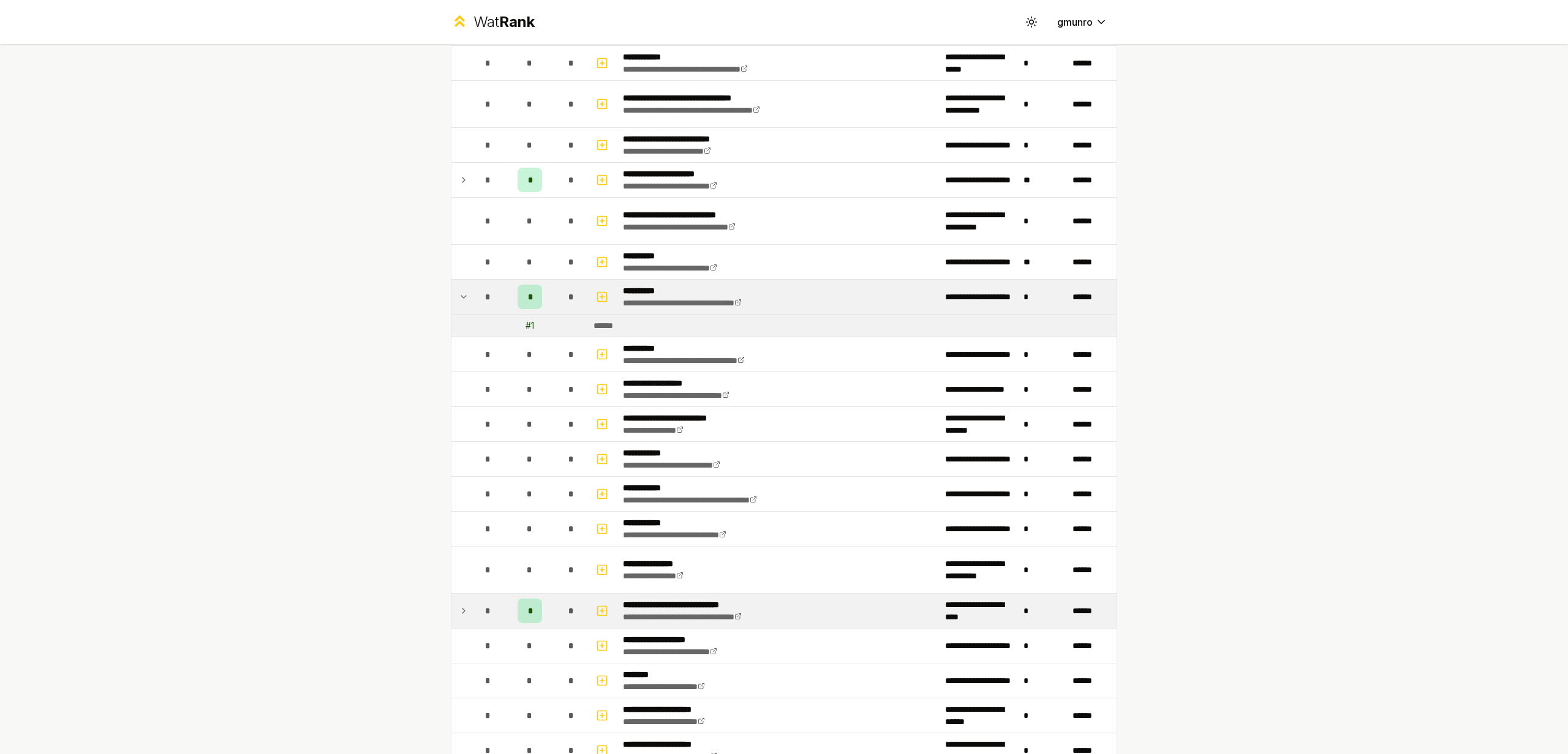
click at [453, 609] on td at bounding box center [461, 611] width 20 height 34
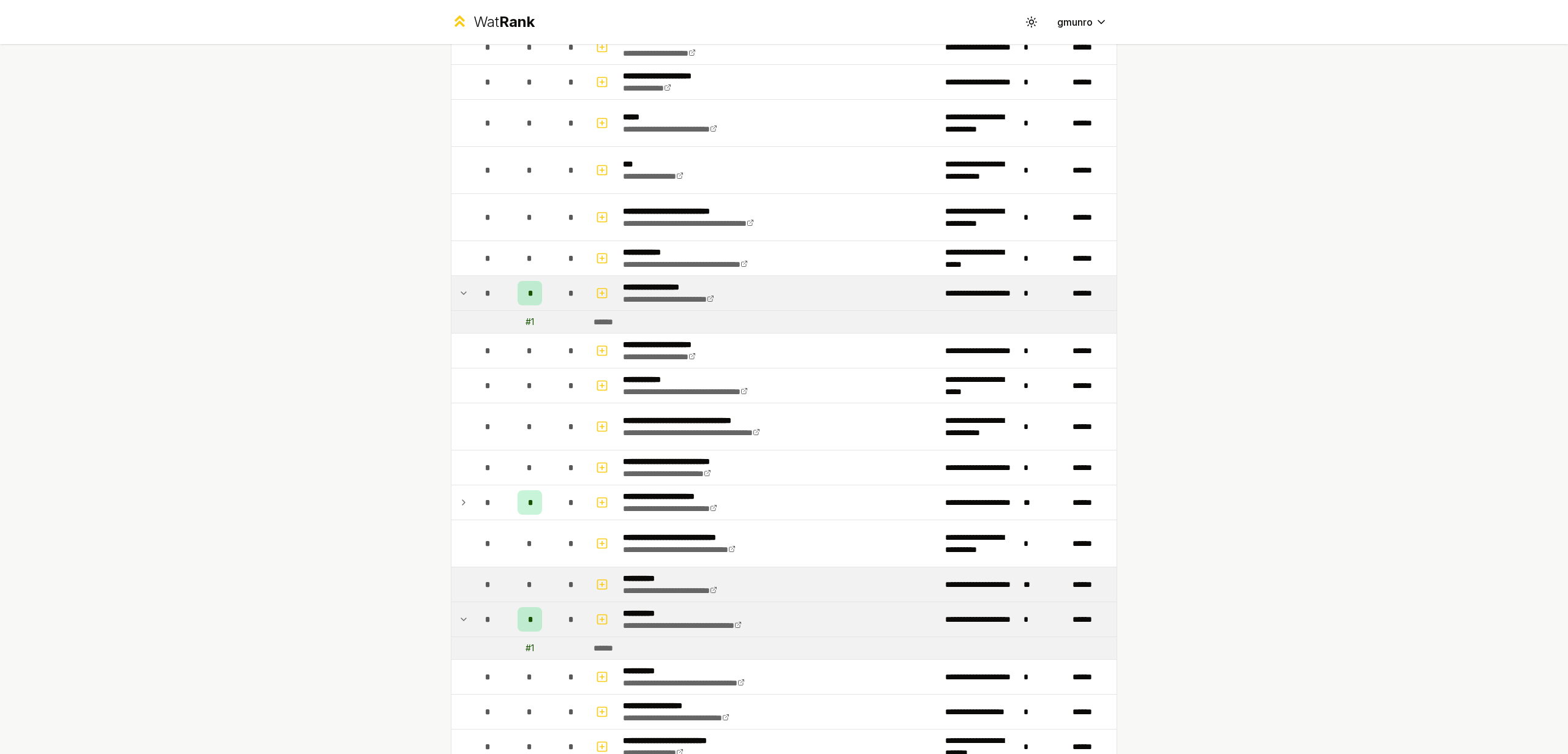
scroll to position [1020, 0]
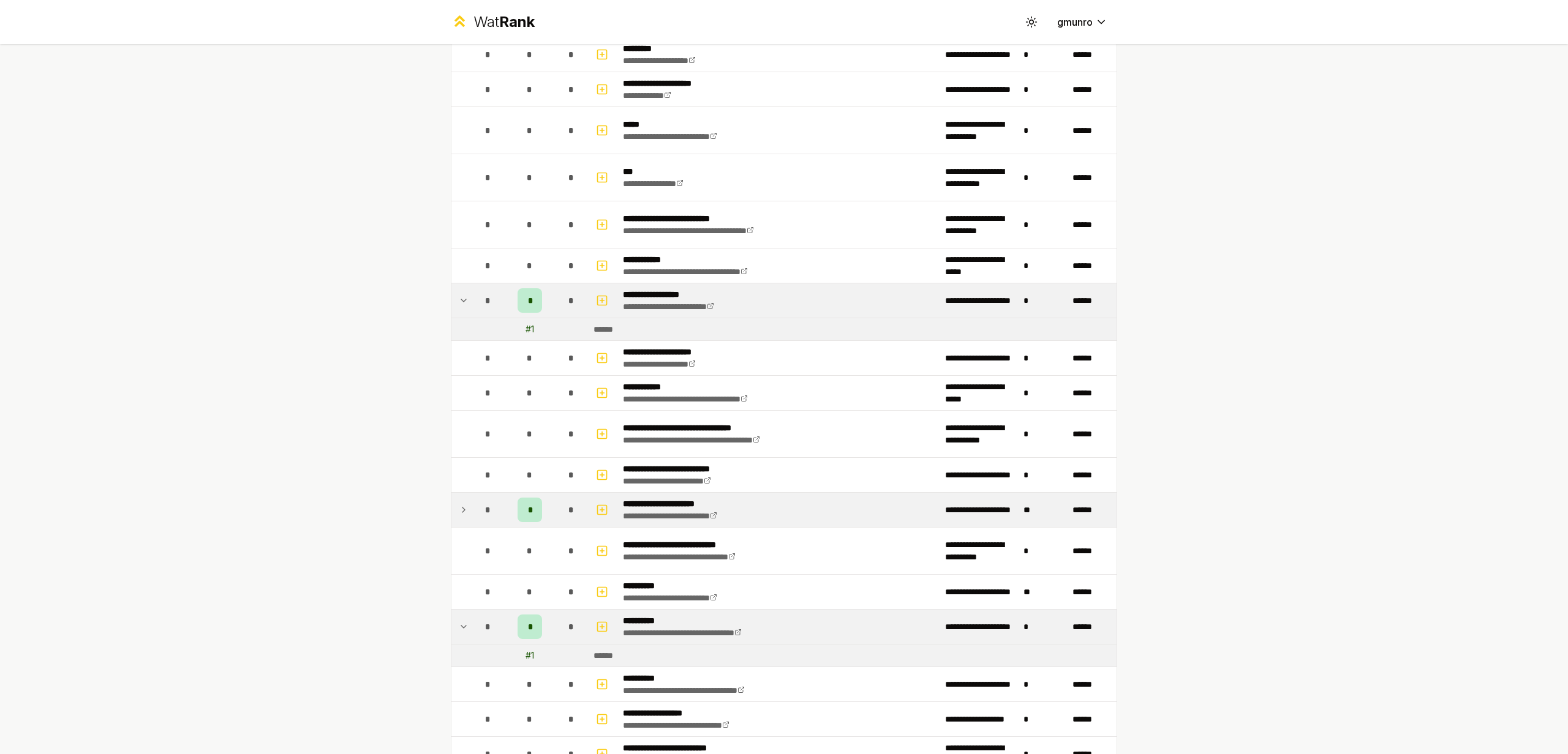
click at [471, 513] on td "*" at bounding box center [488, 510] width 34 height 34
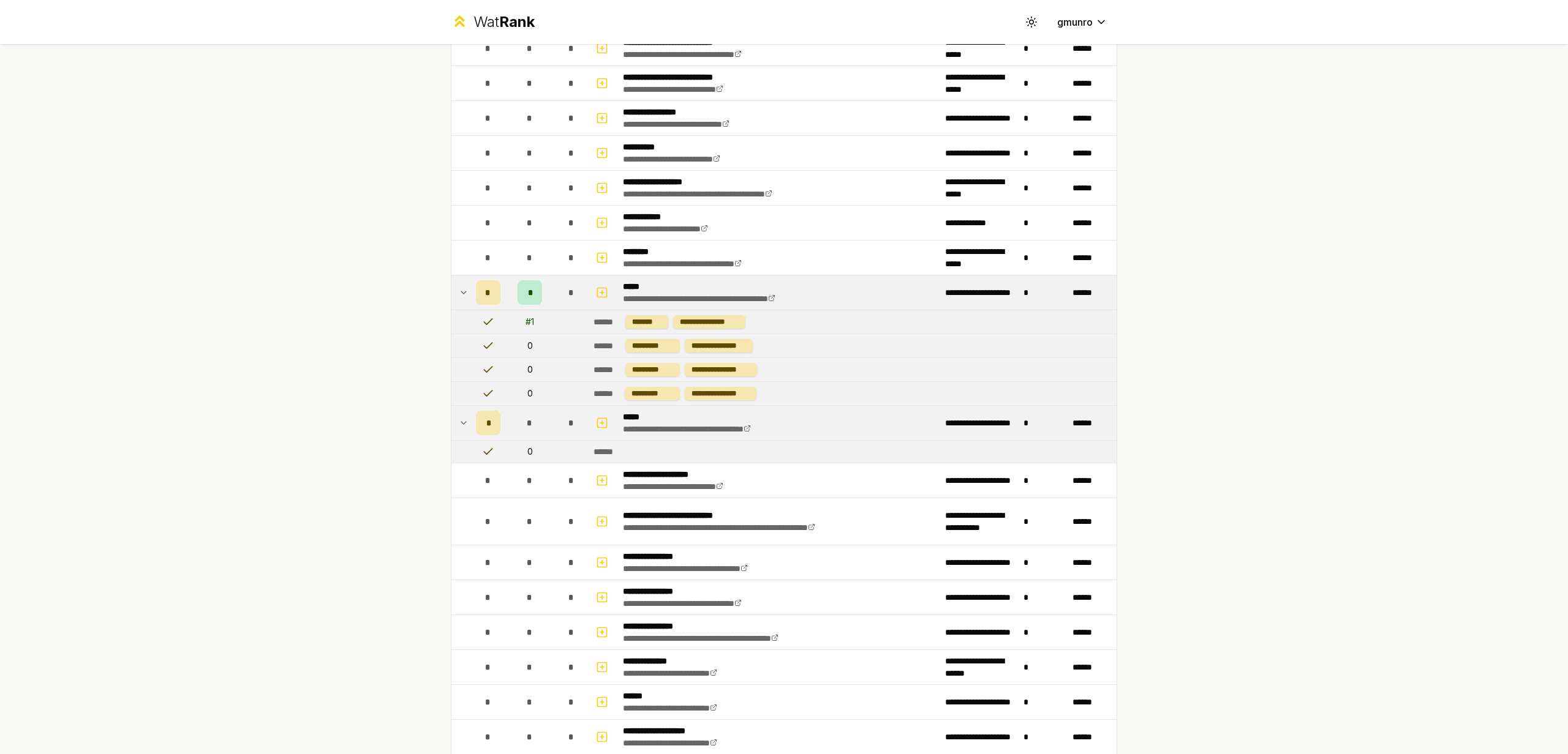
scroll to position [135, 0]
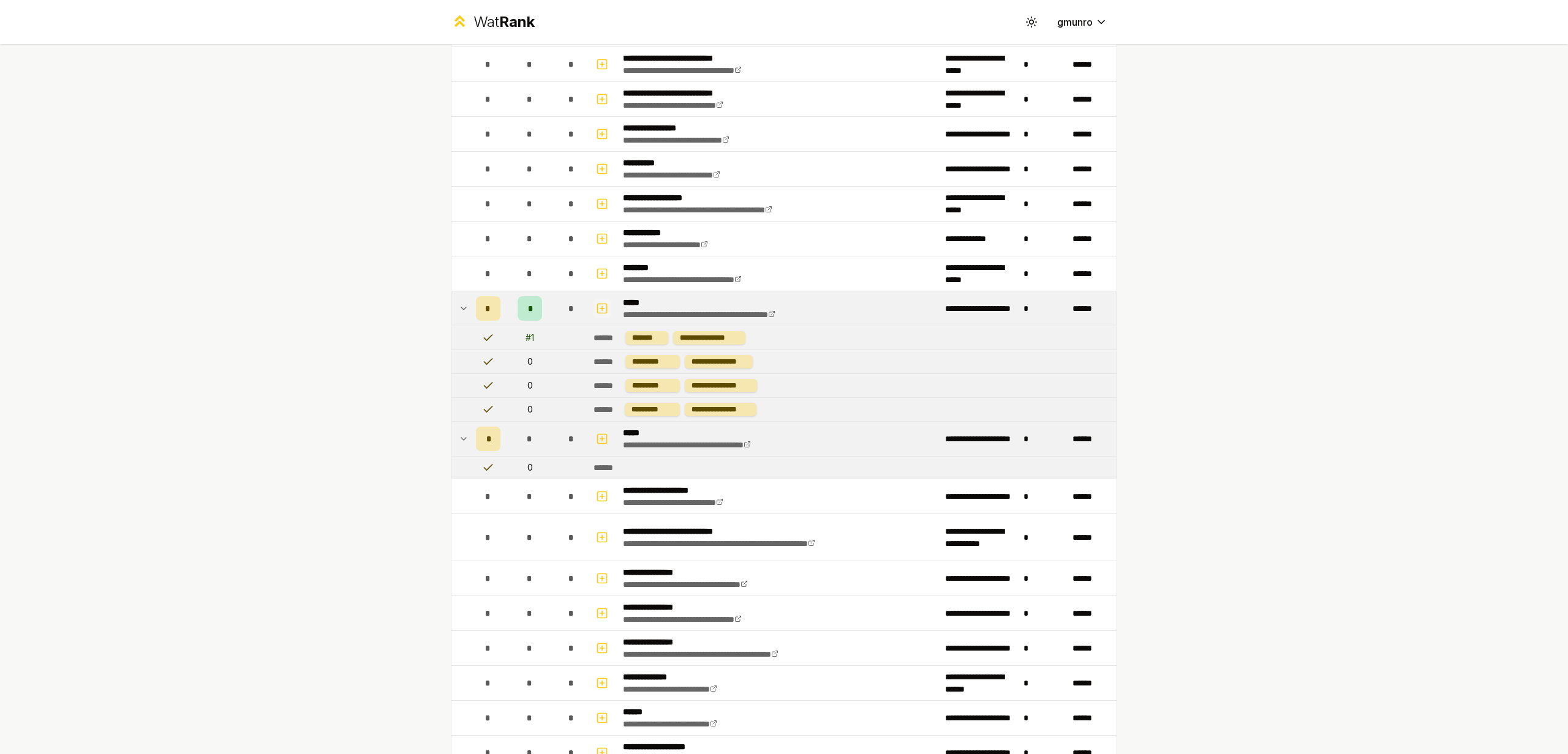
click at [606, 303] on button "button" at bounding box center [602, 308] width 17 height 20
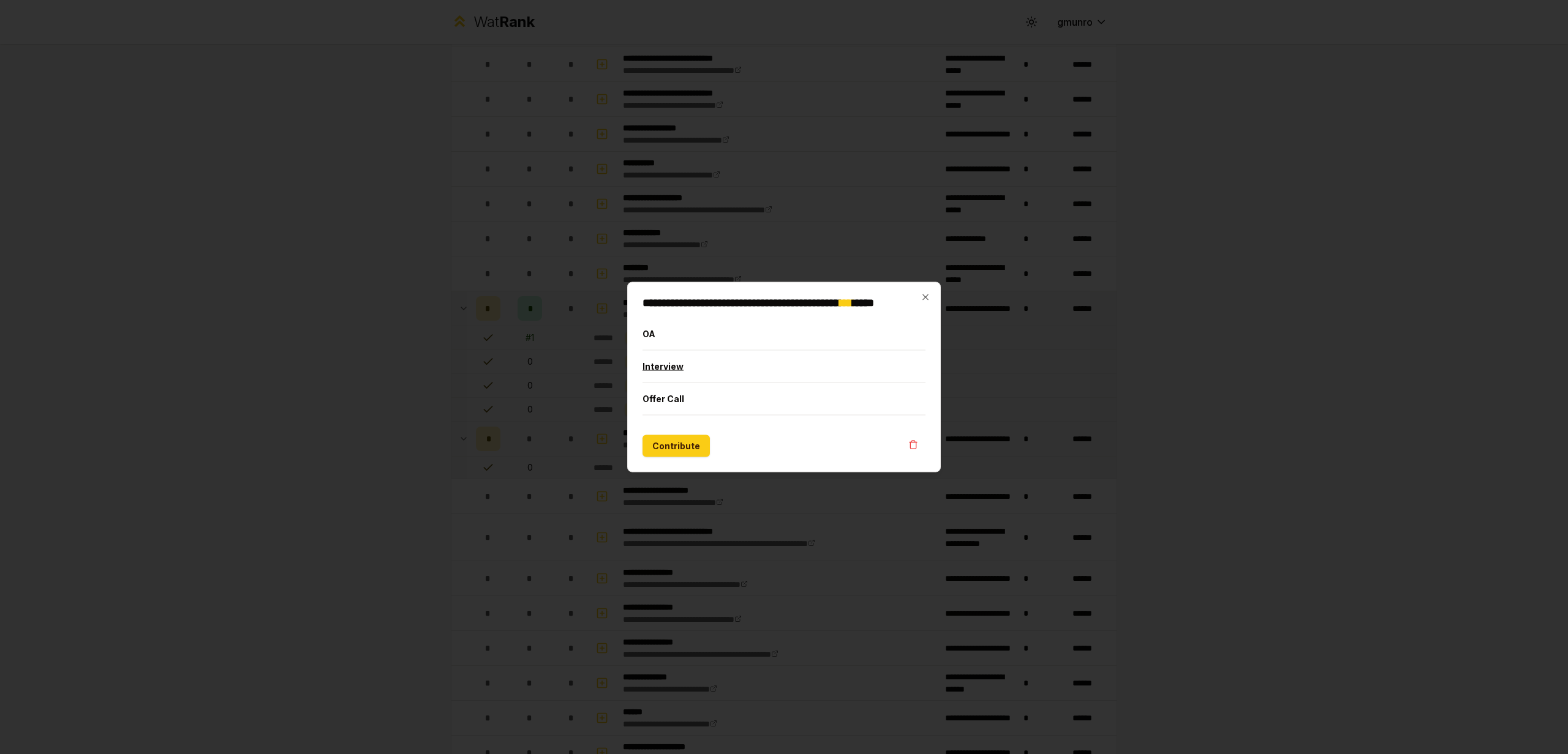
click at [670, 363] on button "Interview" at bounding box center [784, 366] width 283 height 32
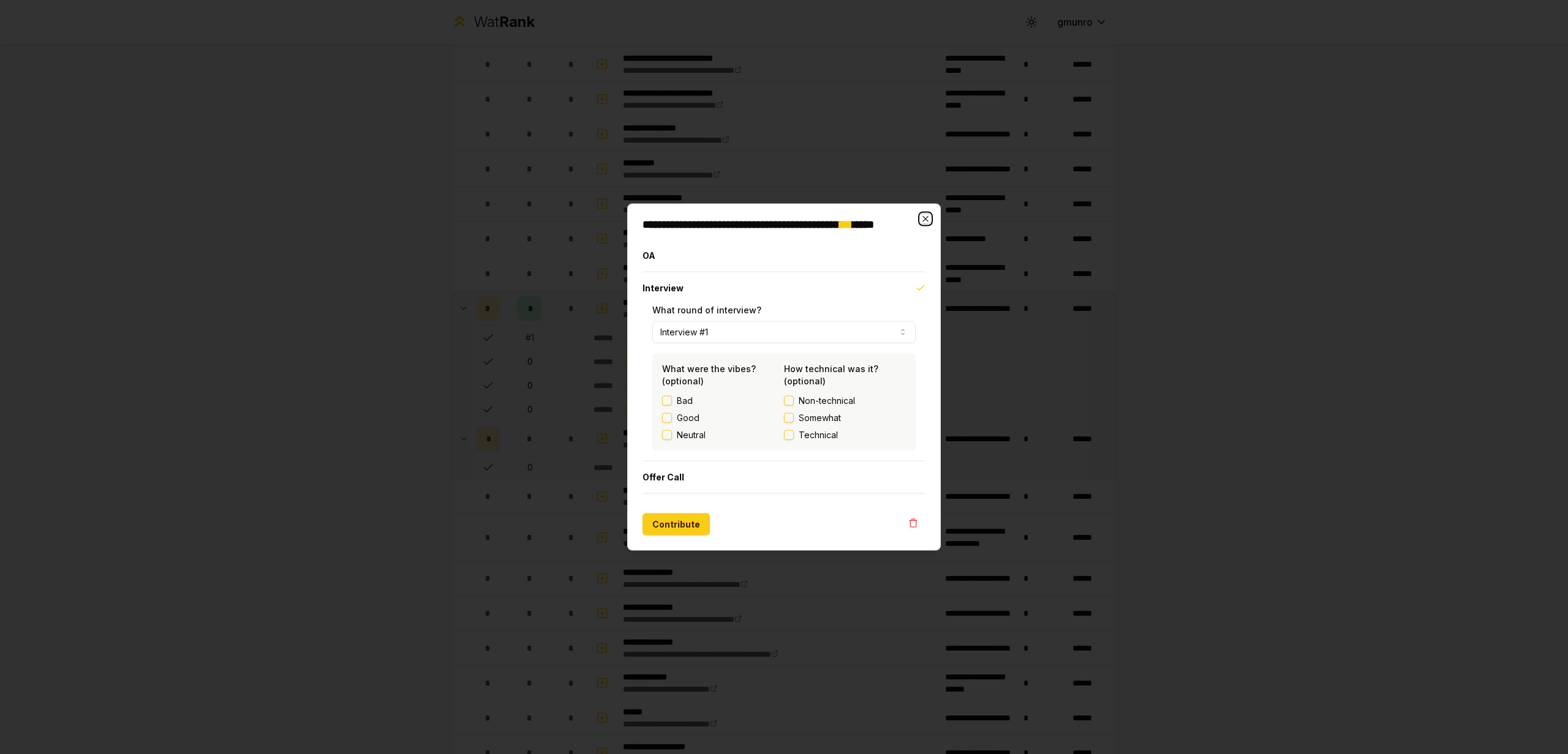
click at [926, 218] on icon "button" at bounding box center [925, 218] width 9 height 9
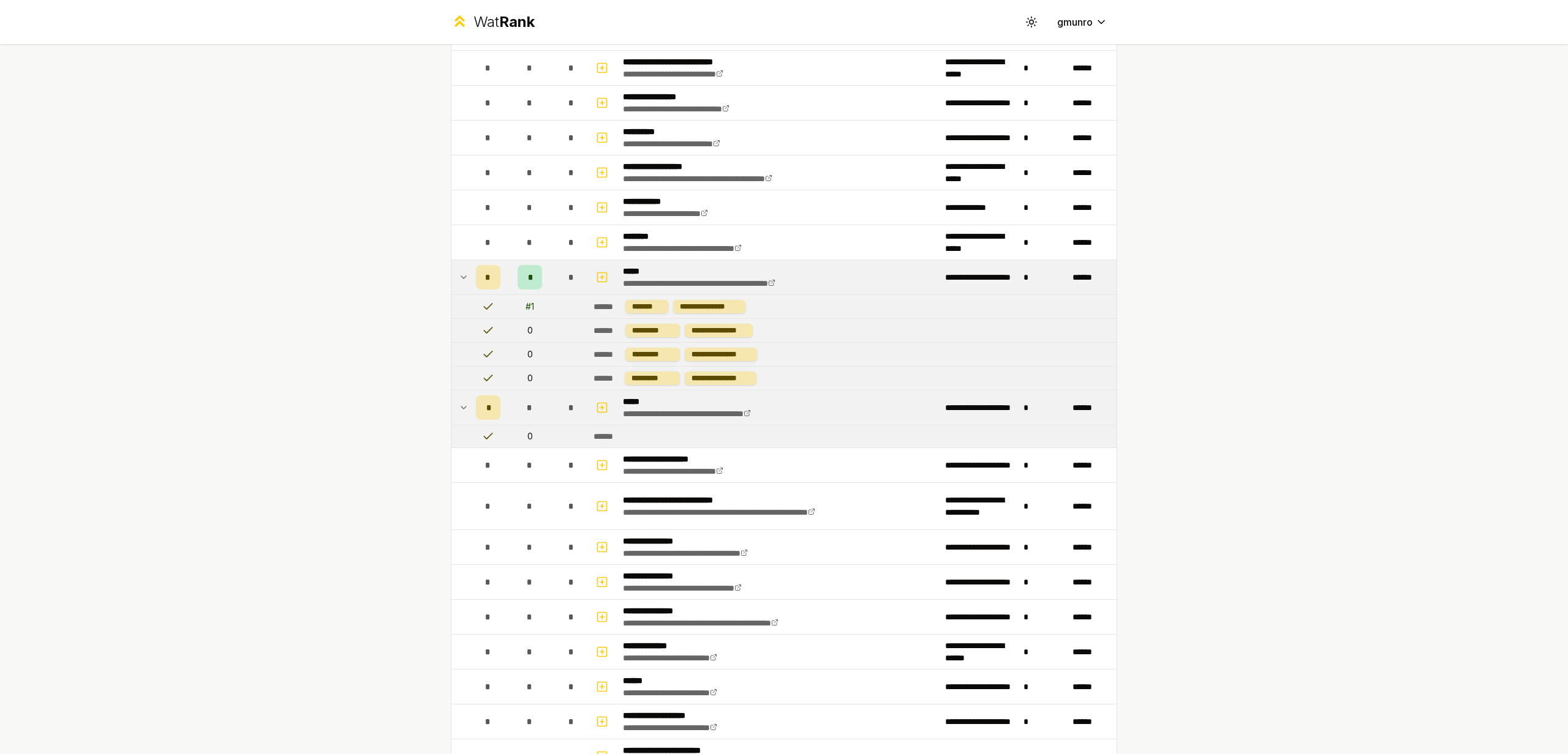
scroll to position [0, 0]
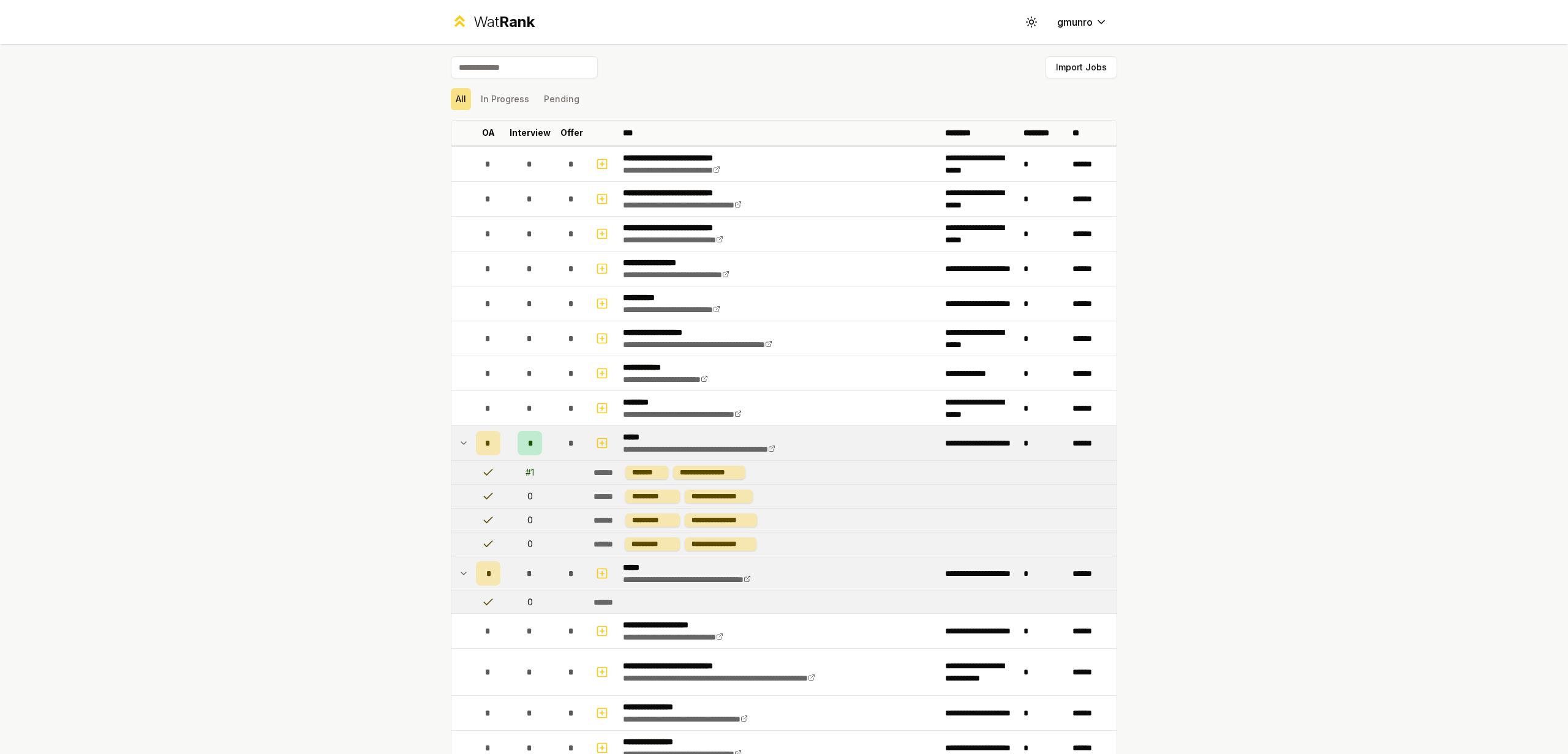
drag, startPoint x: 1310, startPoint y: 201, endPoint x: 1310, endPoint y: 210, distance: 9.0
click at [1310, 207] on div "**********" at bounding box center [784, 377] width 1568 height 754
click at [1352, 256] on div "**********" at bounding box center [784, 377] width 1568 height 754
